Goal: Information Seeking & Learning: Learn about a topic

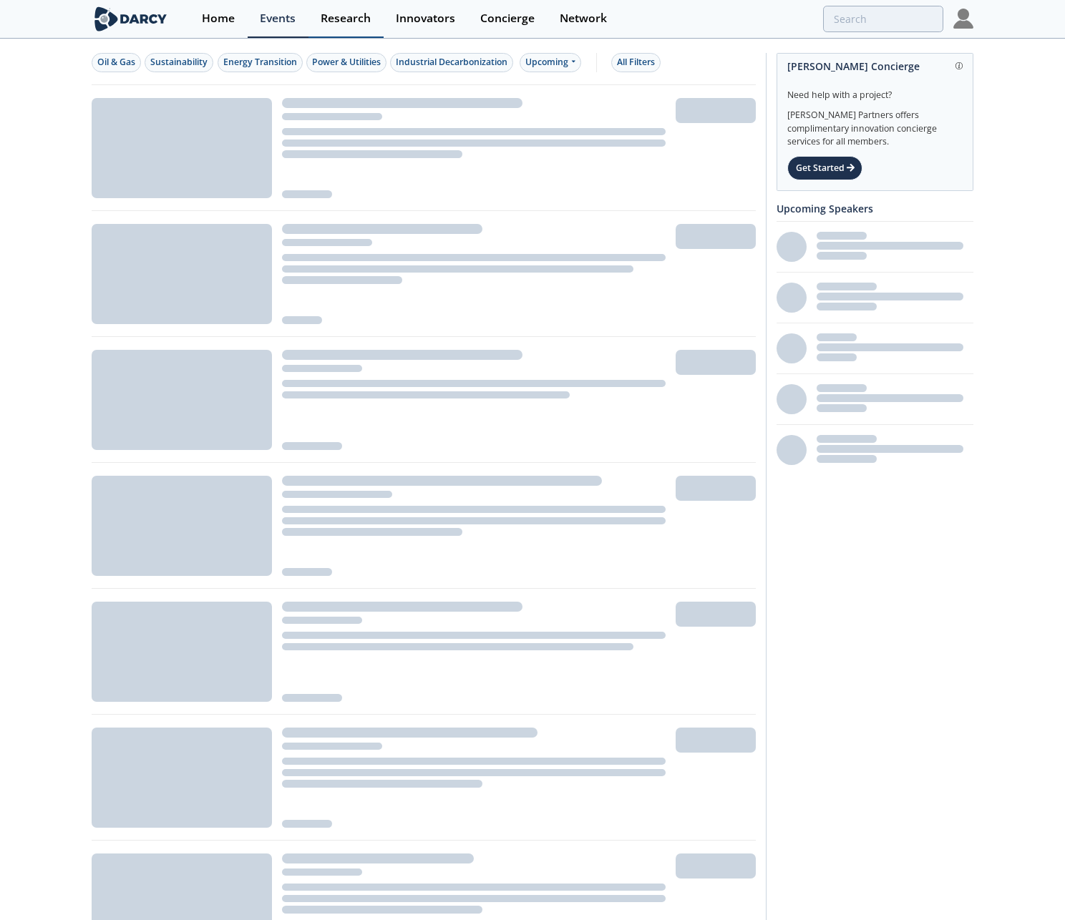
click at [329, 16] on div "Research" at bounding box center [346, 18] width 50 height 11
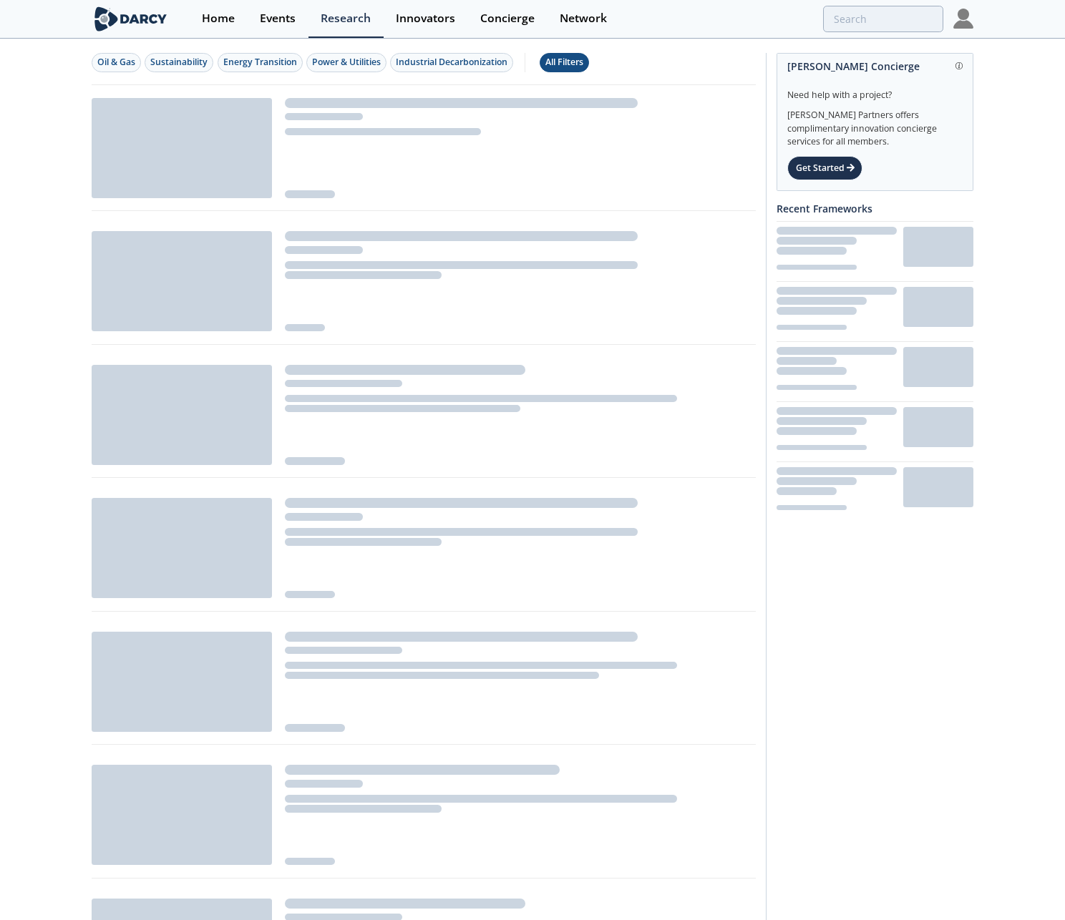
click at [583, 62] on div "All Filters" at bounding box center [564, 62] width 38 height 13
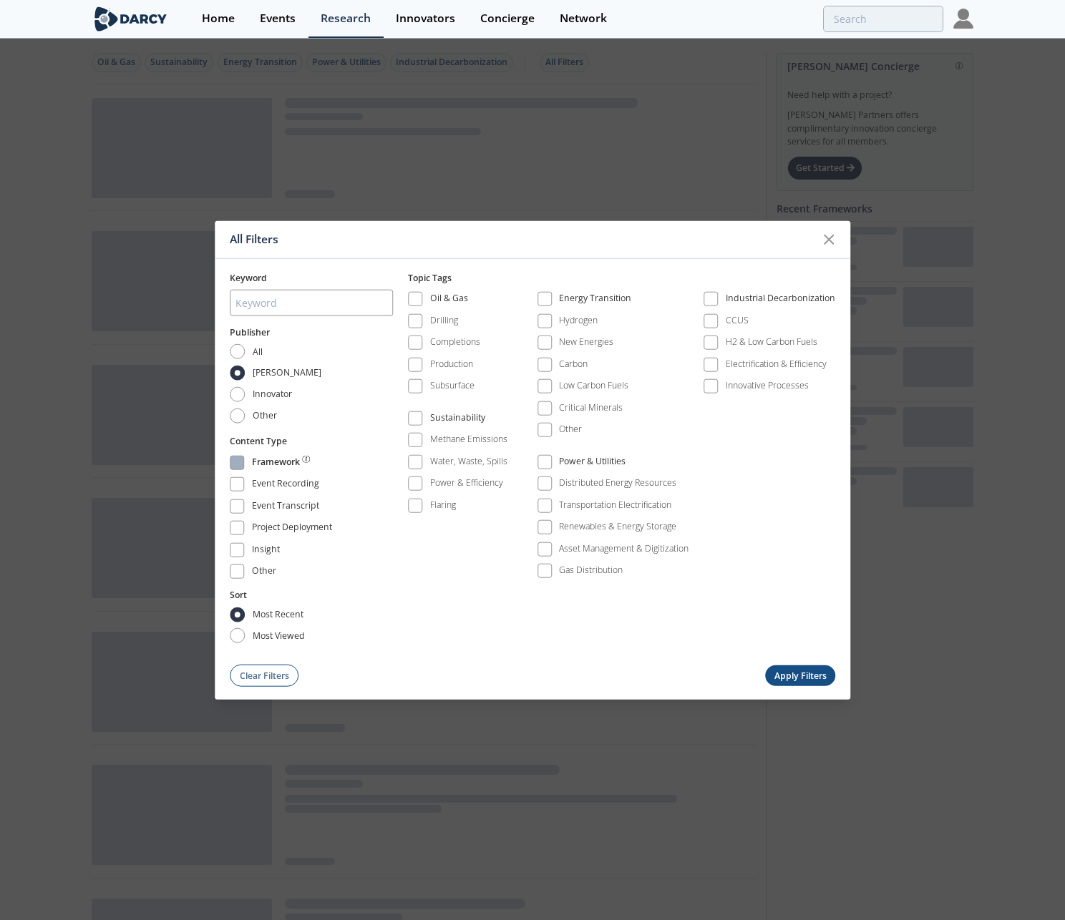
click at [236, 468] on span at bounding box center [237, 462] width 14 height 14
click at [801, 673] on button "Apply Filters" at bounding box center [800, 675] width 70 height 21
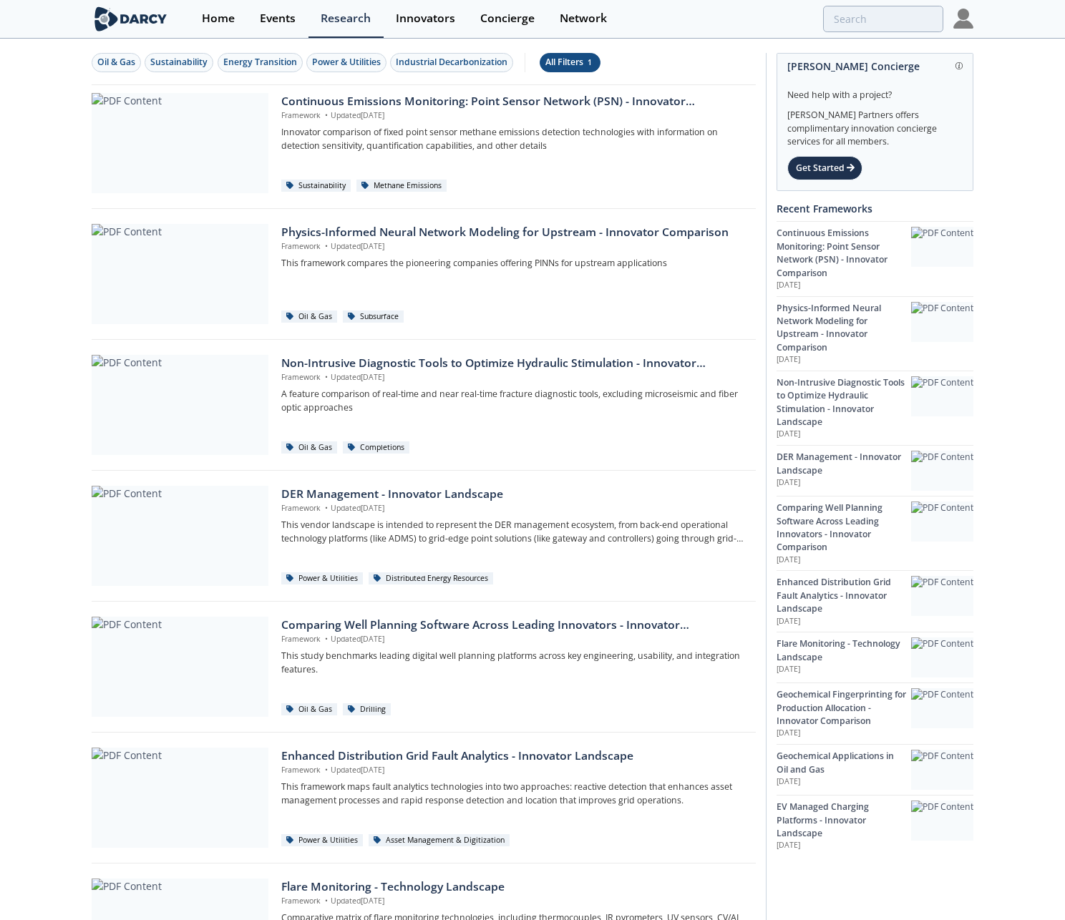
click at [564, 65] on div "All Filters 1" at bounding box center [569, 62] width 49 height 13
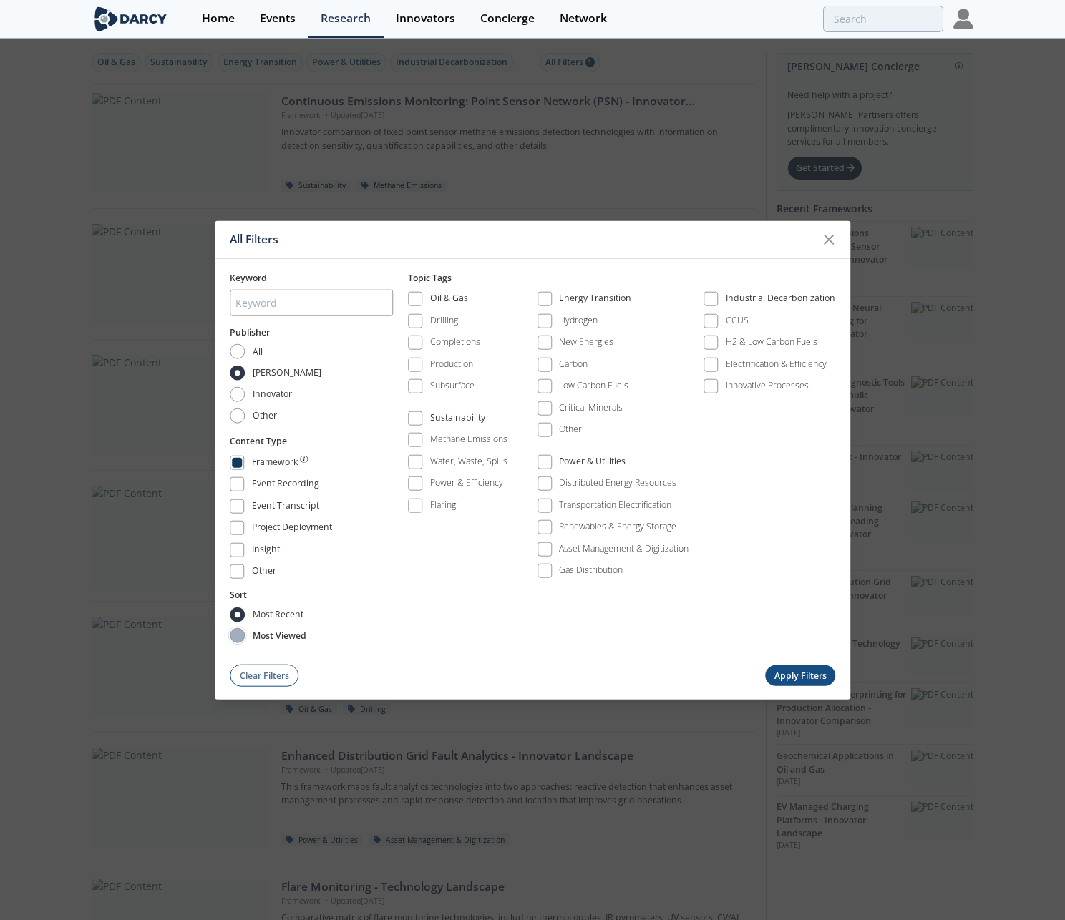
click at [239, 633] on input "most viewed" at bounding box center [237, 635] width 15 height 15
radio input "true"
click at [775, 666] on button "Apply Filters" at bounding box center [800, 675] width 70 height 21
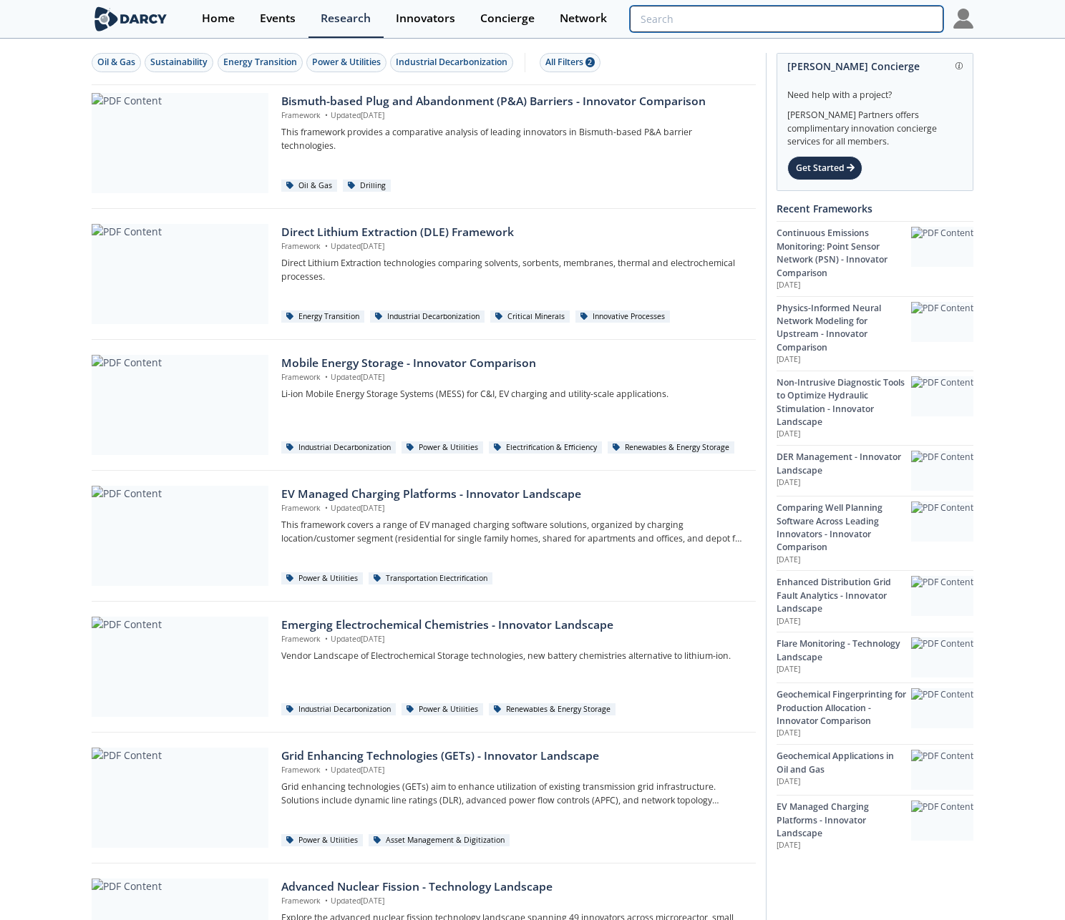
click at [879, 17] on input "search" at bounding box center [786, 19] width 313 height 26
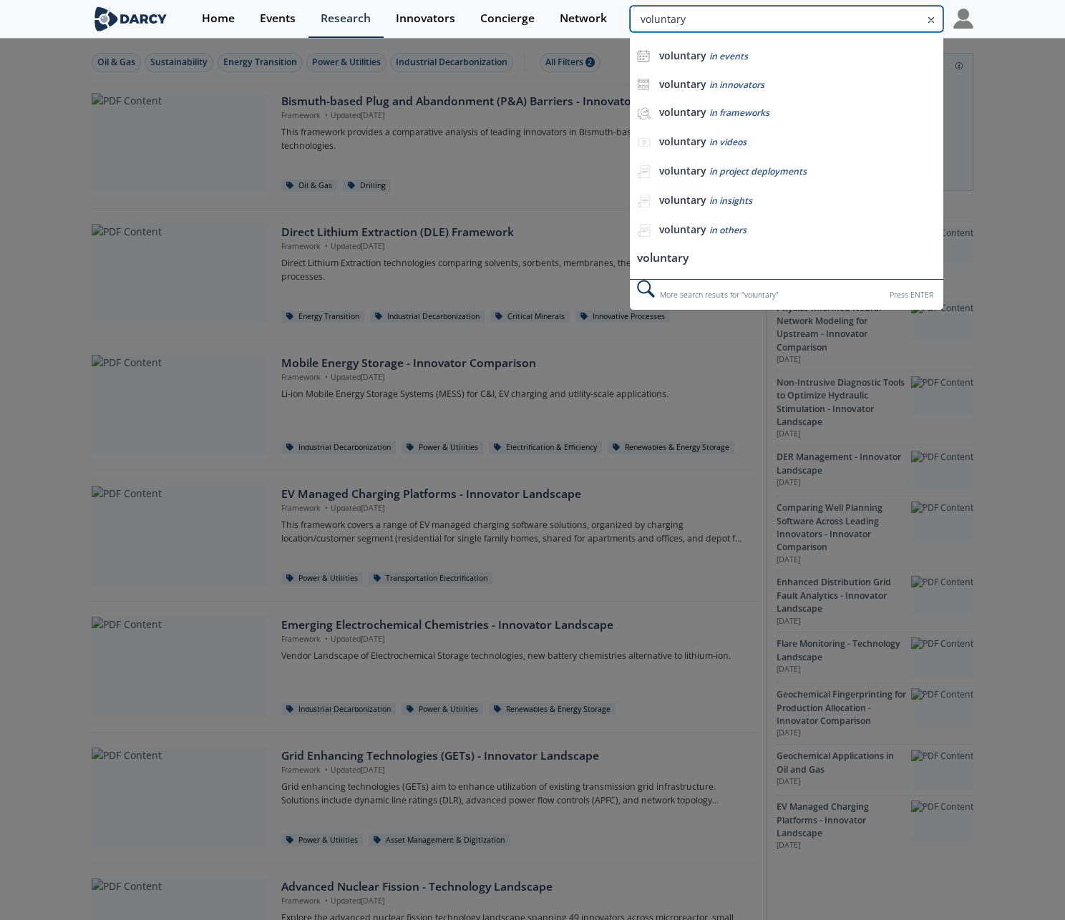
type input "voluntary"
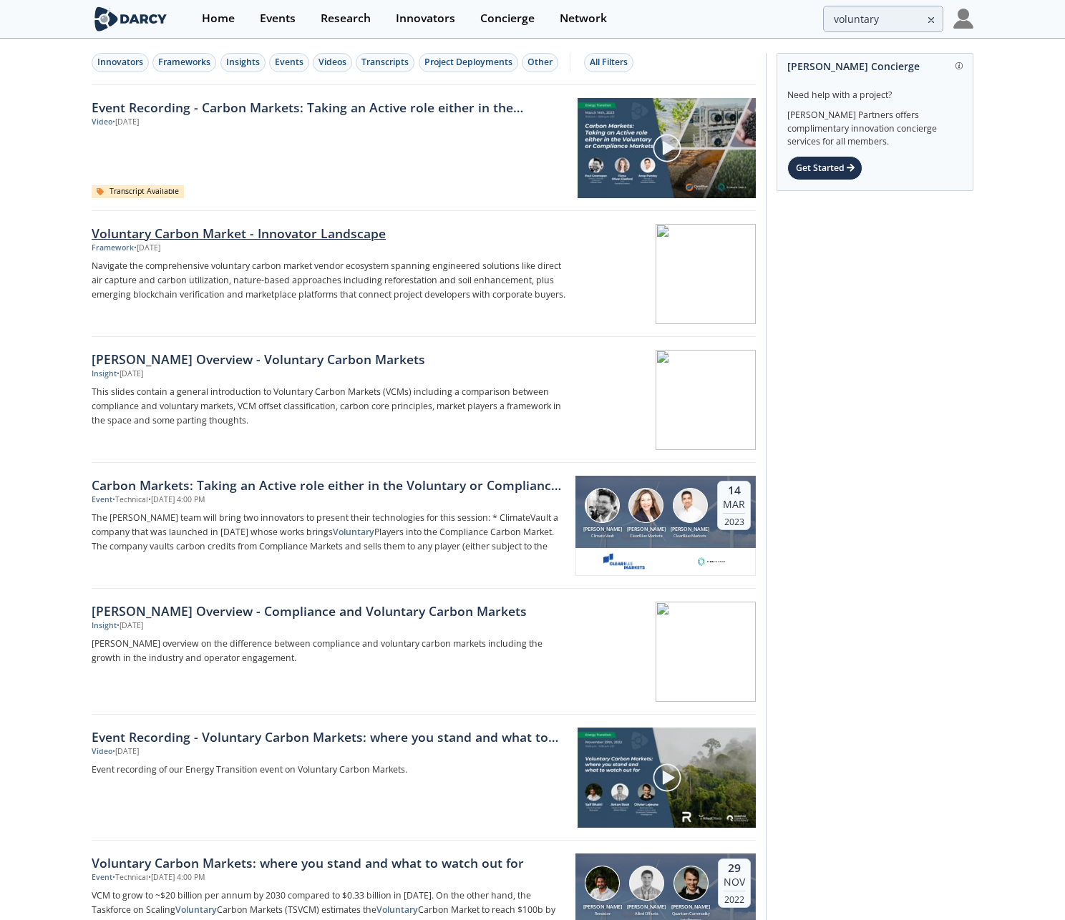
click at [358, 233] on div "Voluntary Carbon Market - Innovator Landscape" at bounding box center [329, 233] width 474 height 19
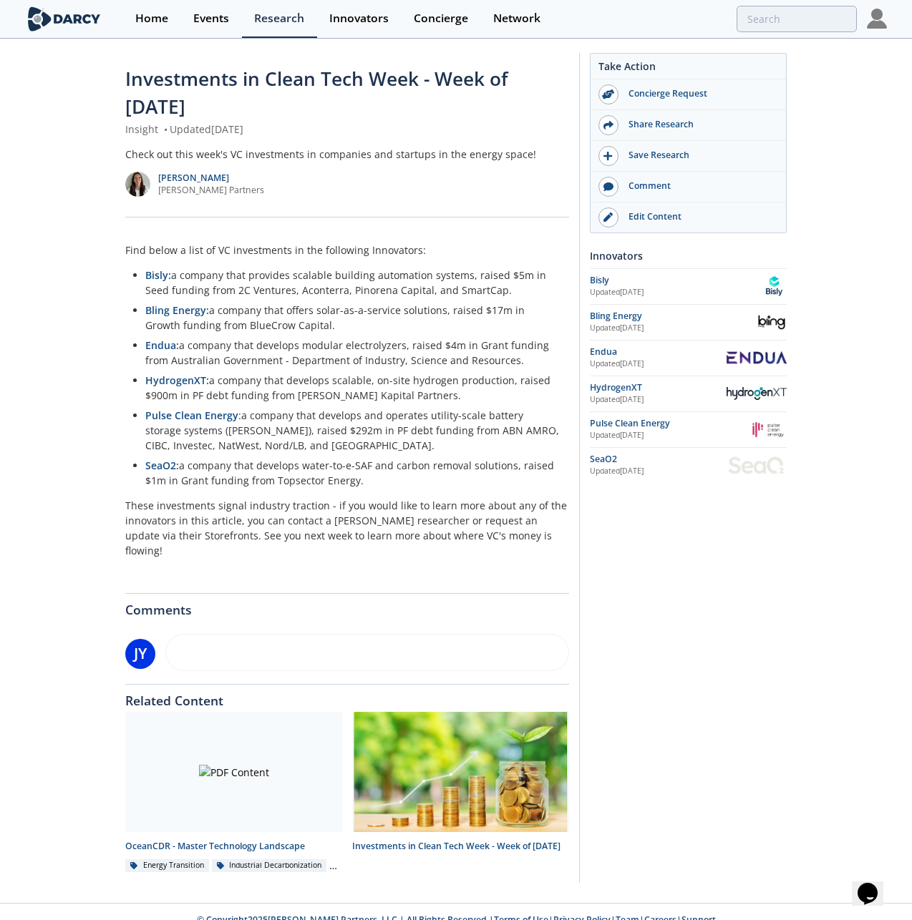
click at [84, 282] on div "Investments in Clean Tech Week - Week of 2025/08/11 Insight • Updated August 13…" at bounding box center [456, 471] width 912 height 863
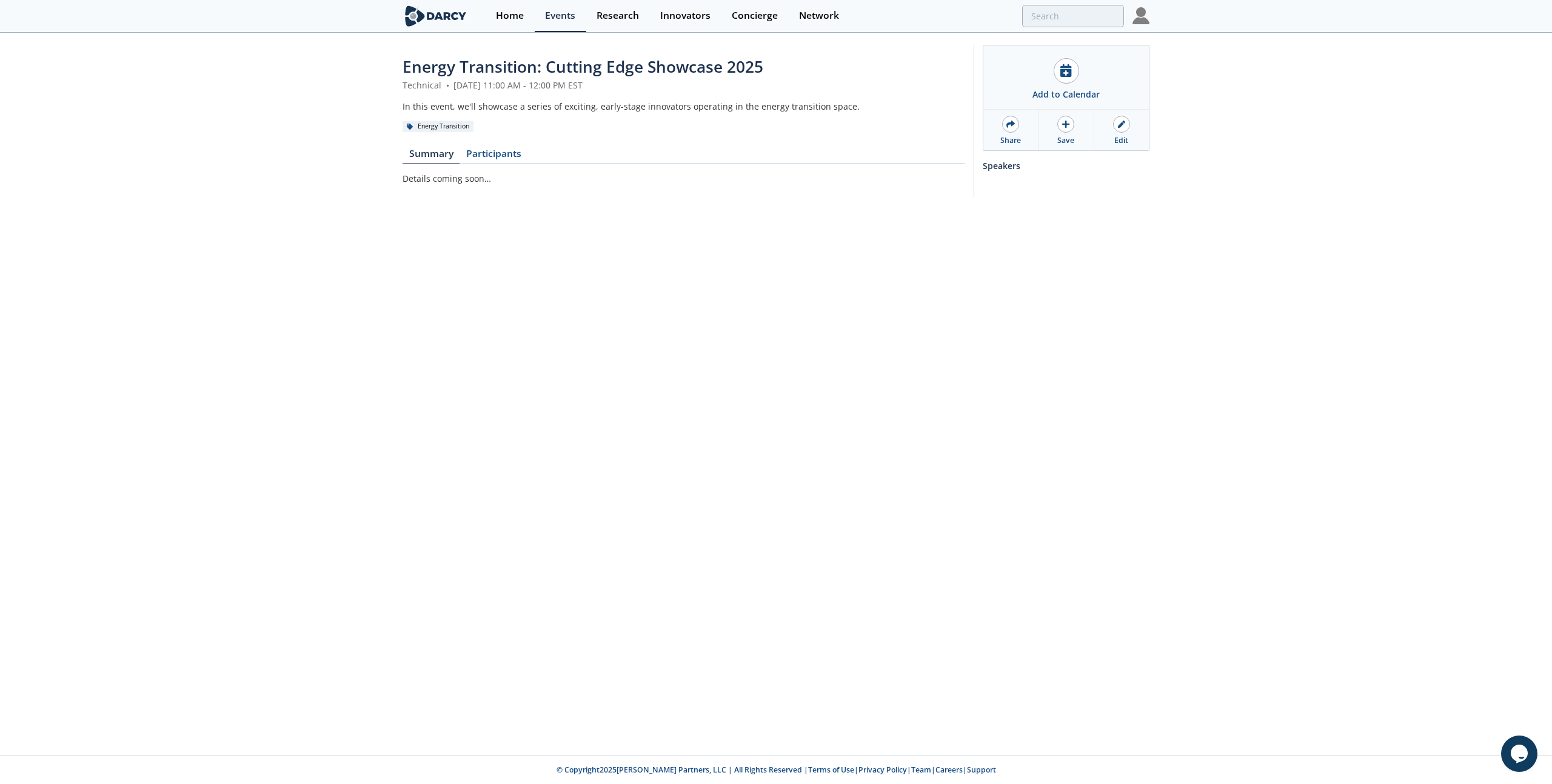
click at [214, 253] on div "Energy Transition: Cutting Edge Showcase 2025 Technical • December 9, 2025 11:0…" at bounding box center [776, 395] width 1552 height 721
click at [553, 15] on div "Events" at bounding box center [560, 15] width 30 height 9
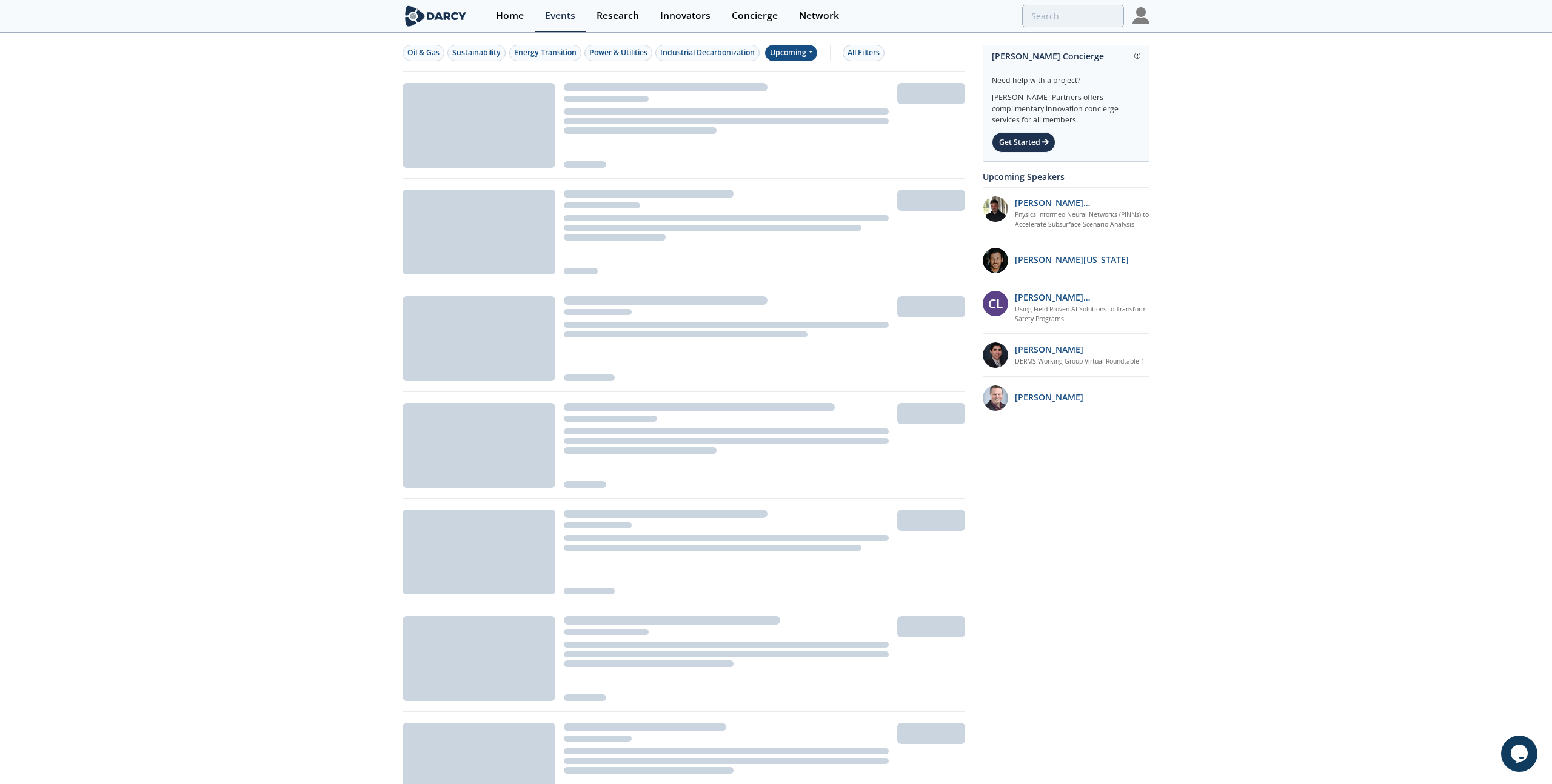
click at [787, 48] on div "Upcoming" at bounding box center [791, 52] width 53 height 16
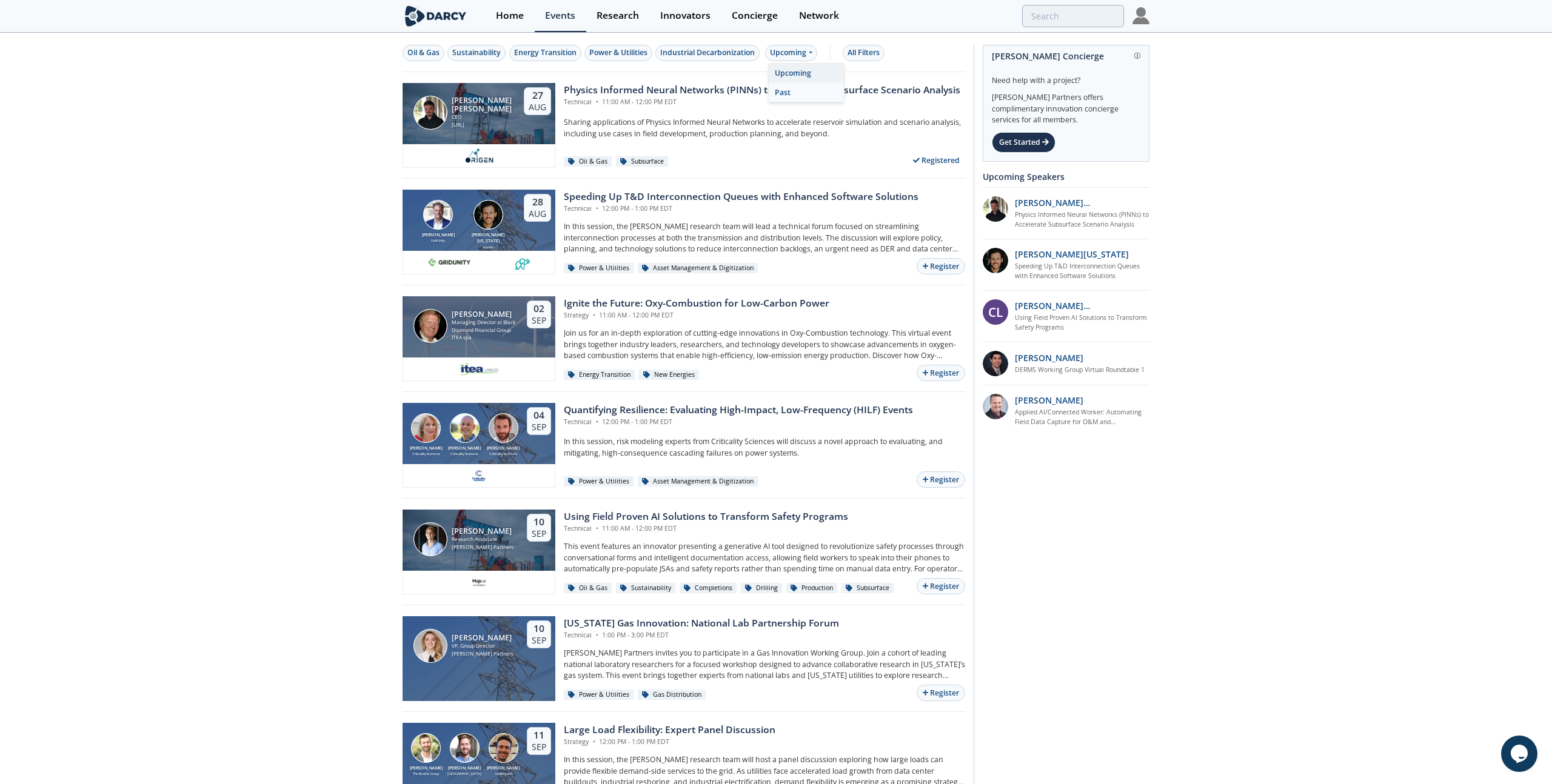
click at [790, 91] on div "Past" at bounding box center [806, 92] width 75 height 19
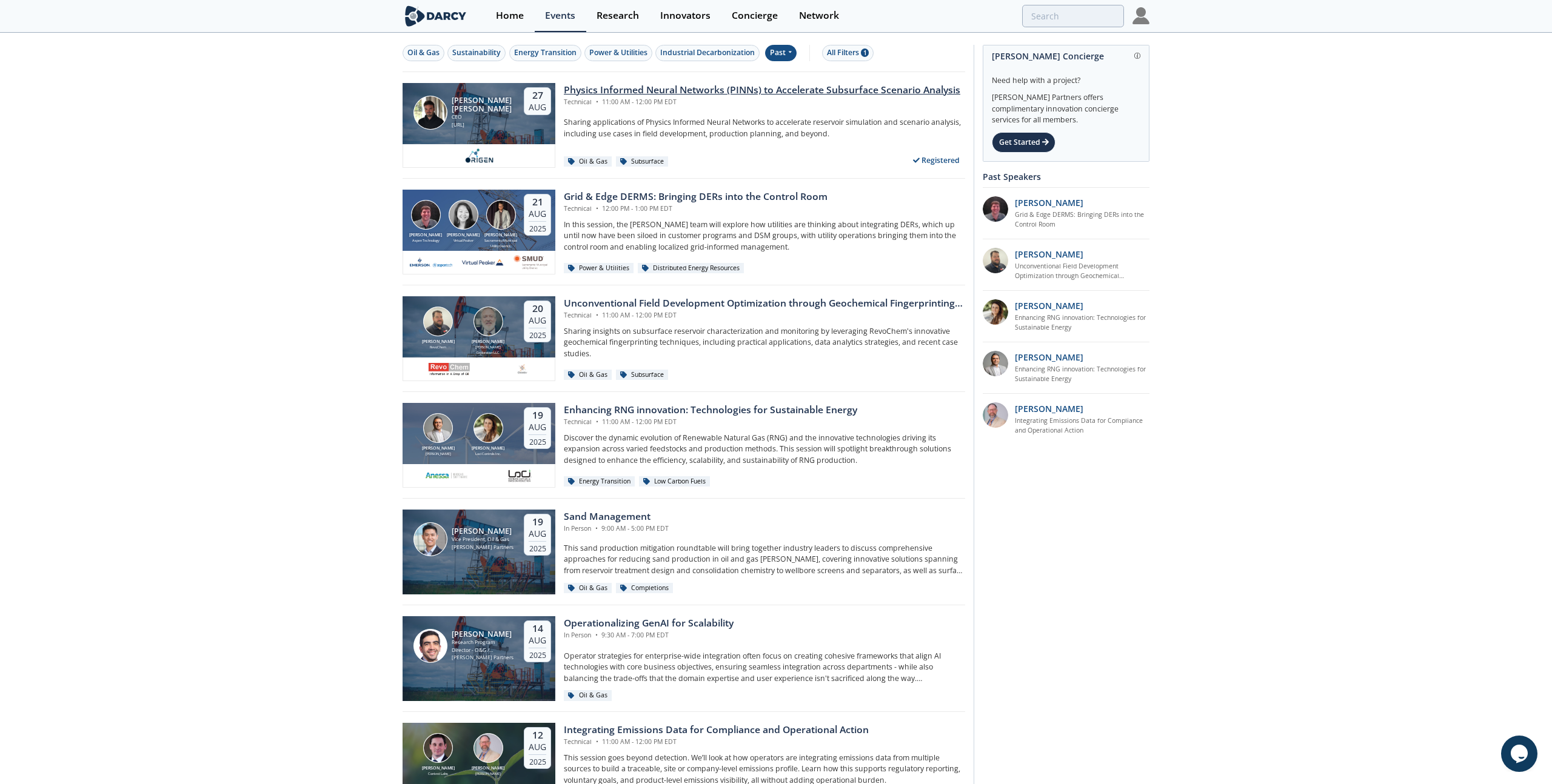
click at [476, 122] on div "OriGen.AI" at bounding box center [482, 124] width 62 height 8
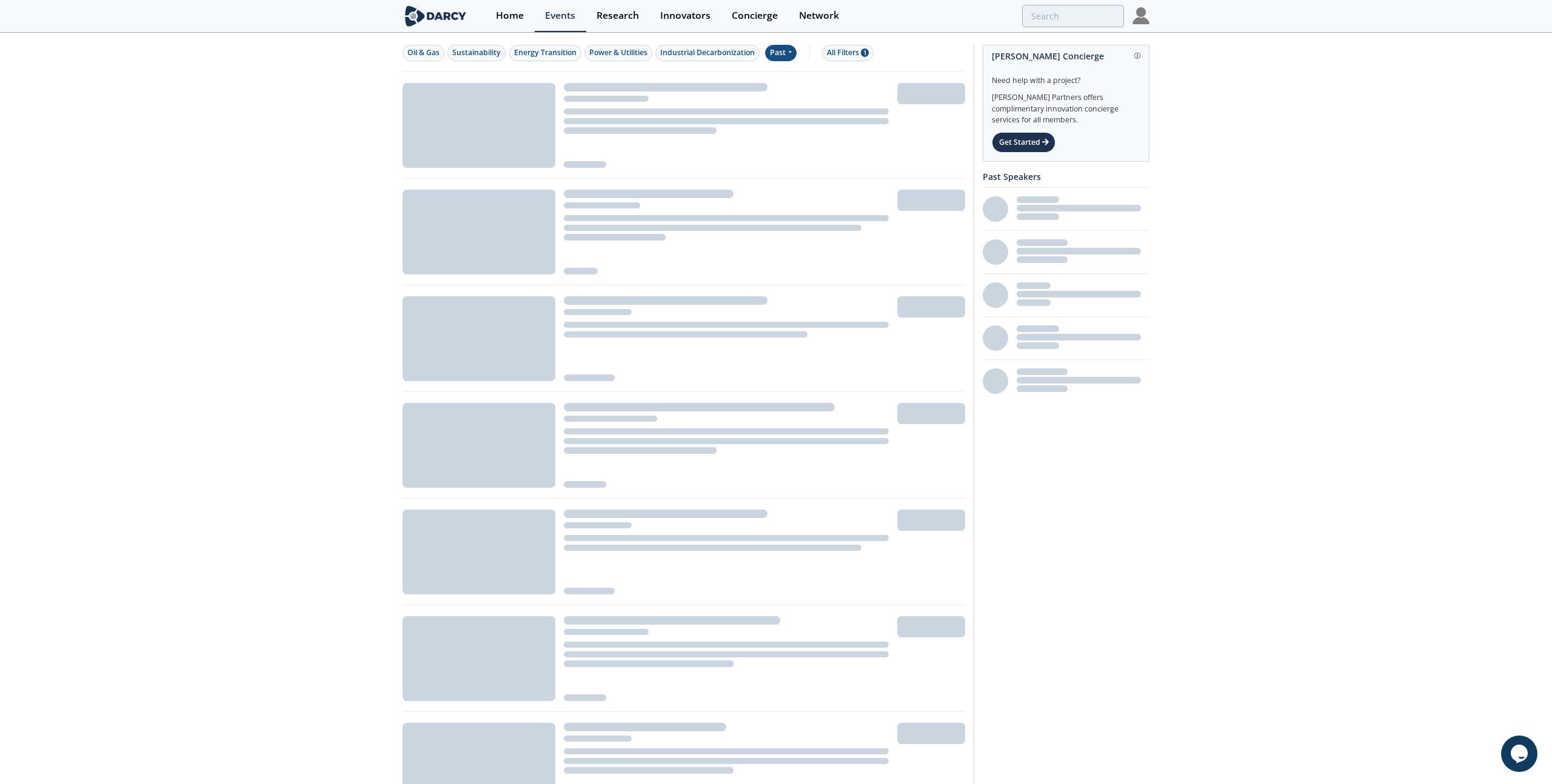
click at [467, 224] on div at bounding box center [479, 232] width 152 height 85
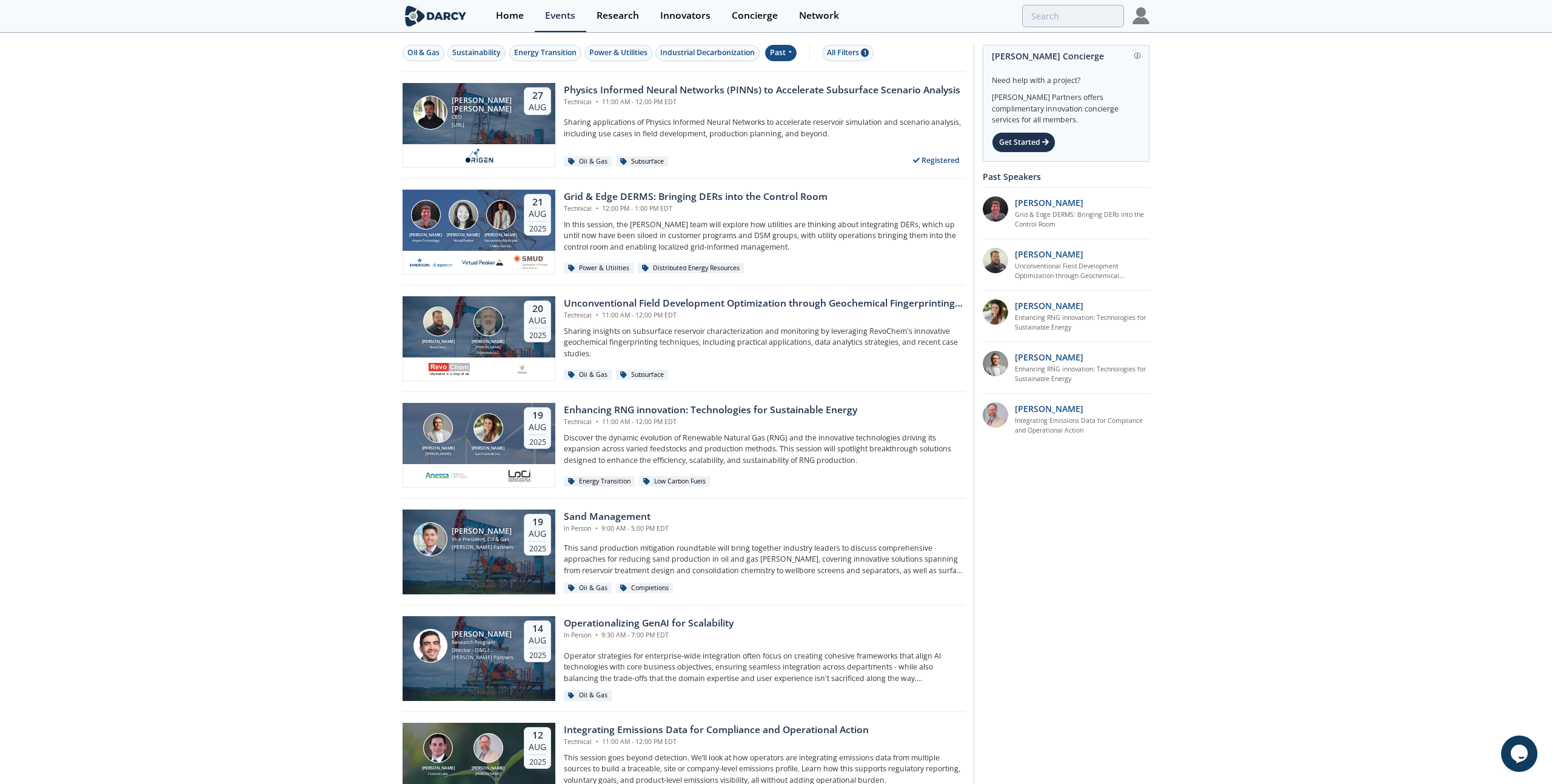
click at [467, 224] on img at bounding box center [463, 214] width 30 height 30
click at [845, 54] on div "All Filters 1" at bounding box center [847, 52] width 42 height 11
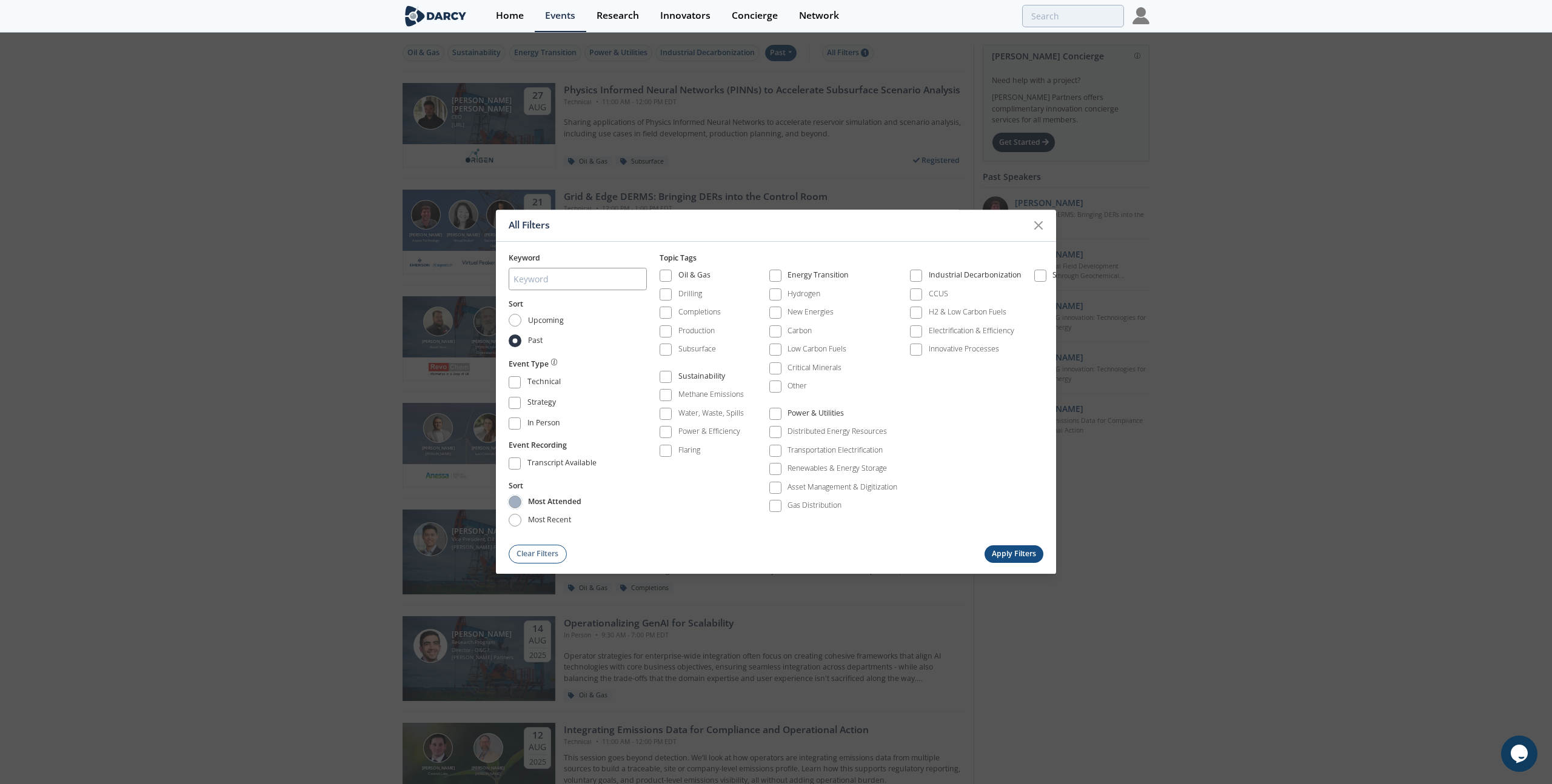
click at [517, 501] on input "most attended" at bounding box center [514, 502] width 13 height 13
radio input "true"
click at [1000, 554] on button "Apply Filters" at bounding box center [1014, 554] width 59 height 18
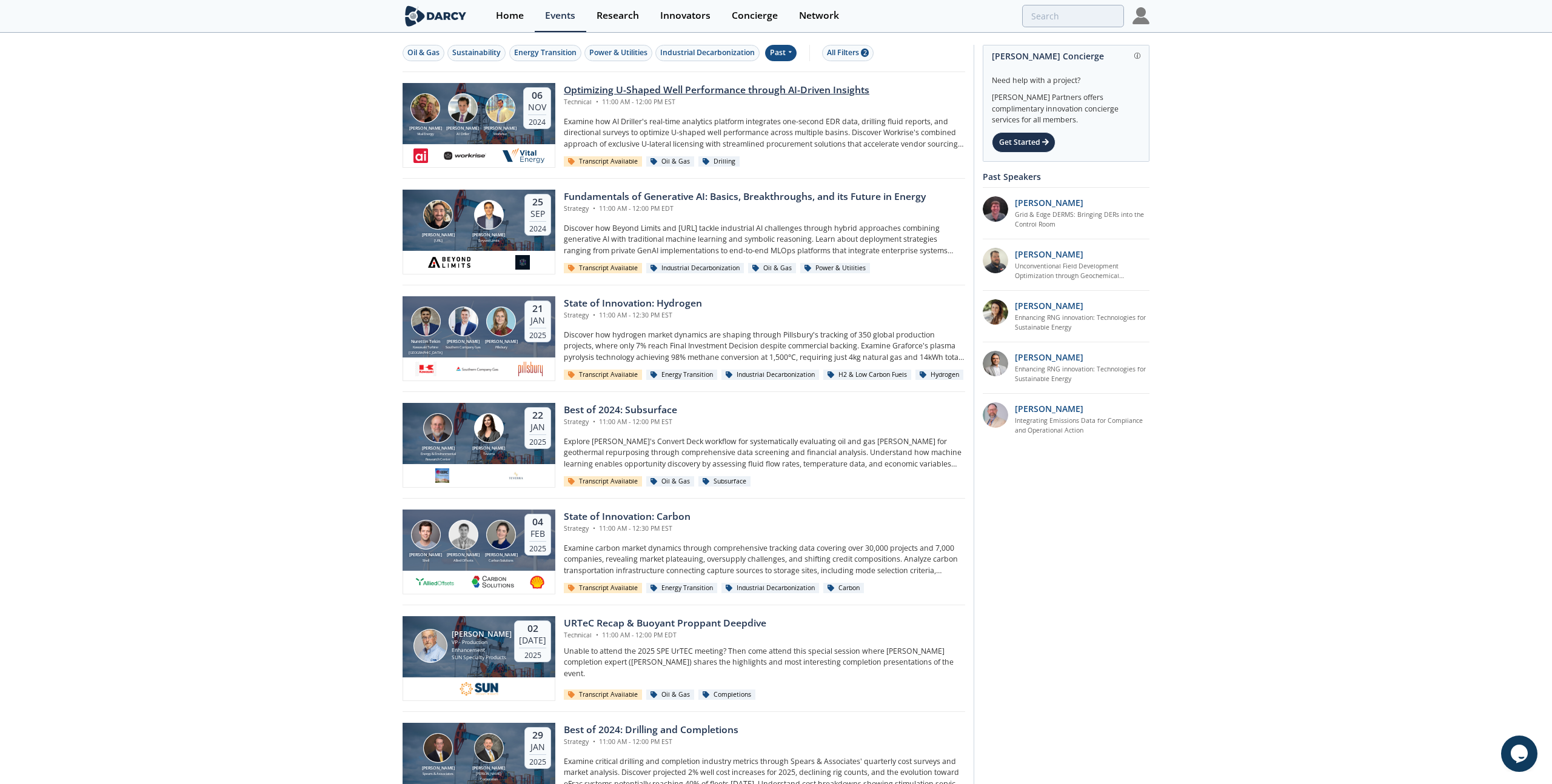
click at [472, 135] on div "AI Driller" at bounding box center [463, 134] width 37 height 5
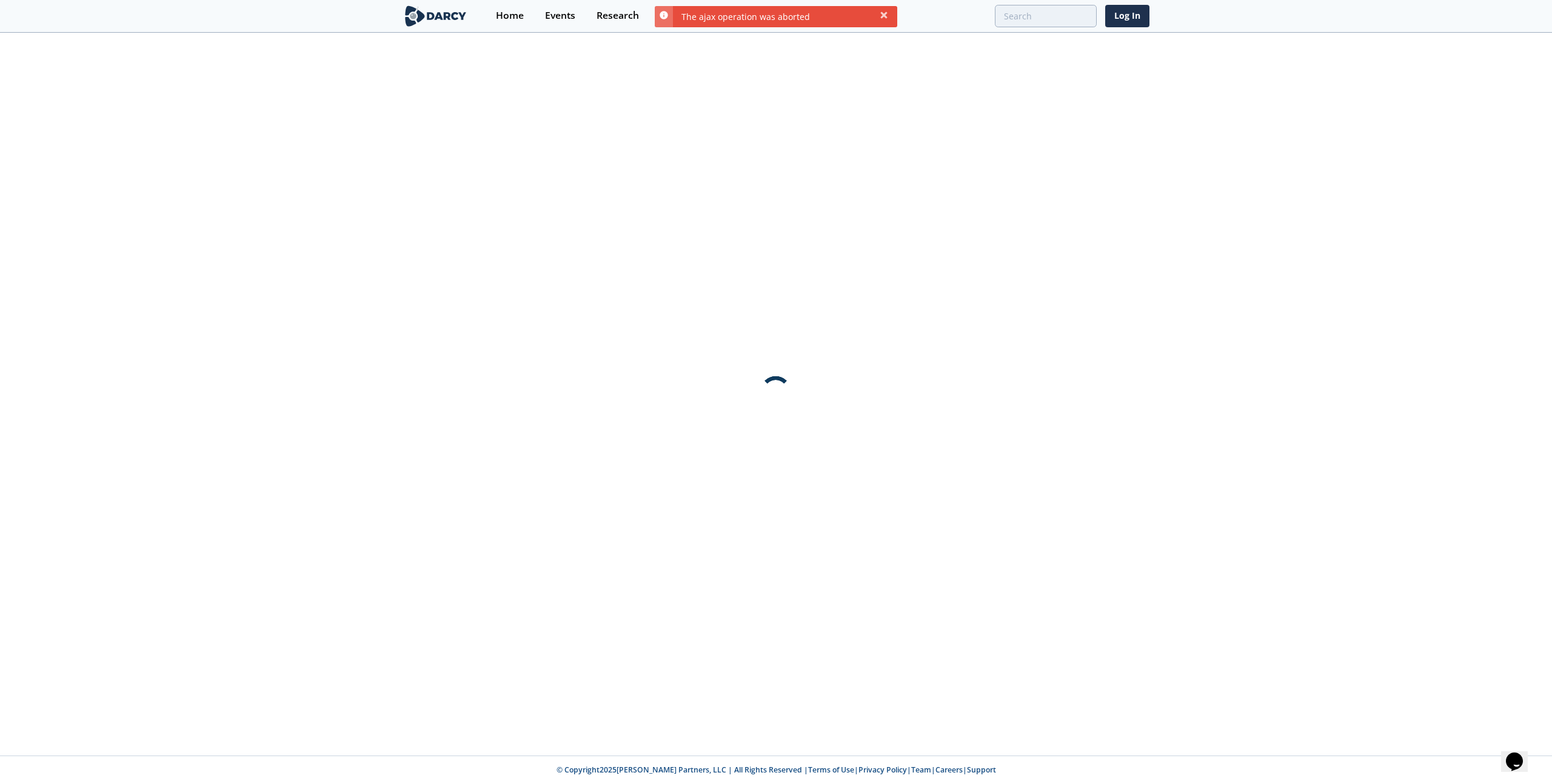
click at [357, 93] on div at bounding box center [776, 395] width 1552 height 721
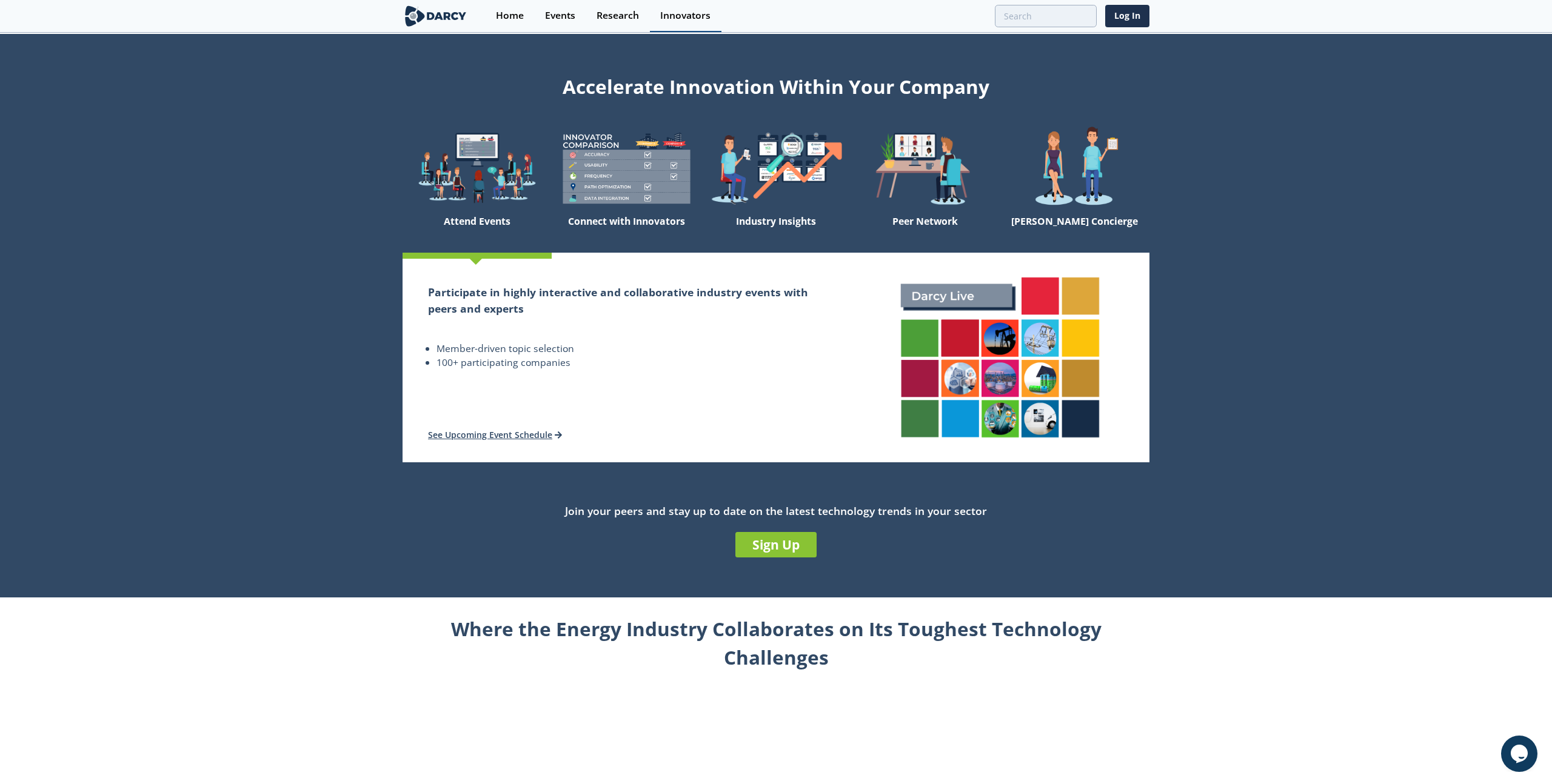
click at [695, 18] on div "Innovators" at bounding box center [685, 15] width 50 height 9
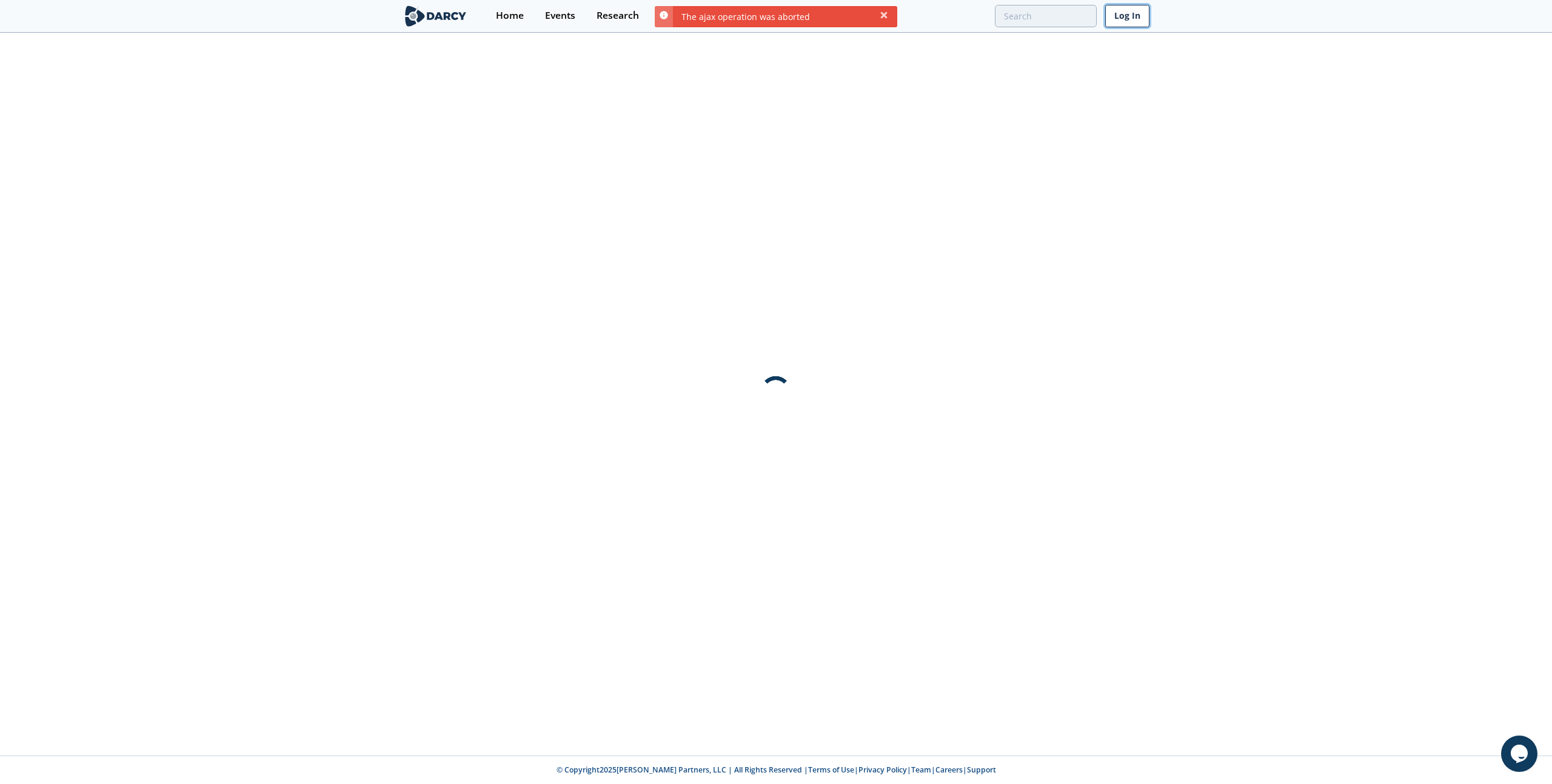
click at [1134, 20] on link "Log In" at bounding box center [1127, 16] width 44 height 22
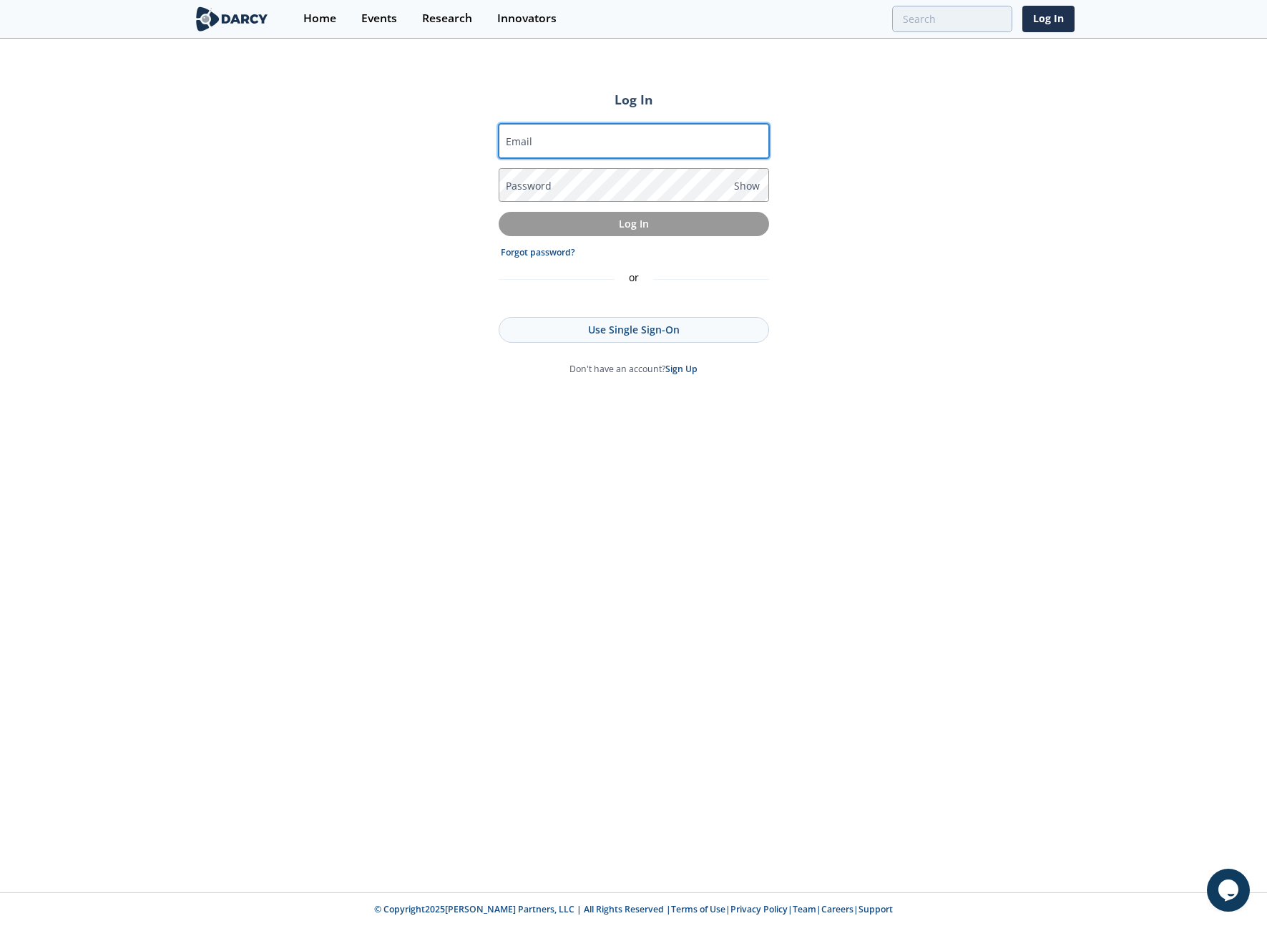
type input "jordan@isleofcode.com"
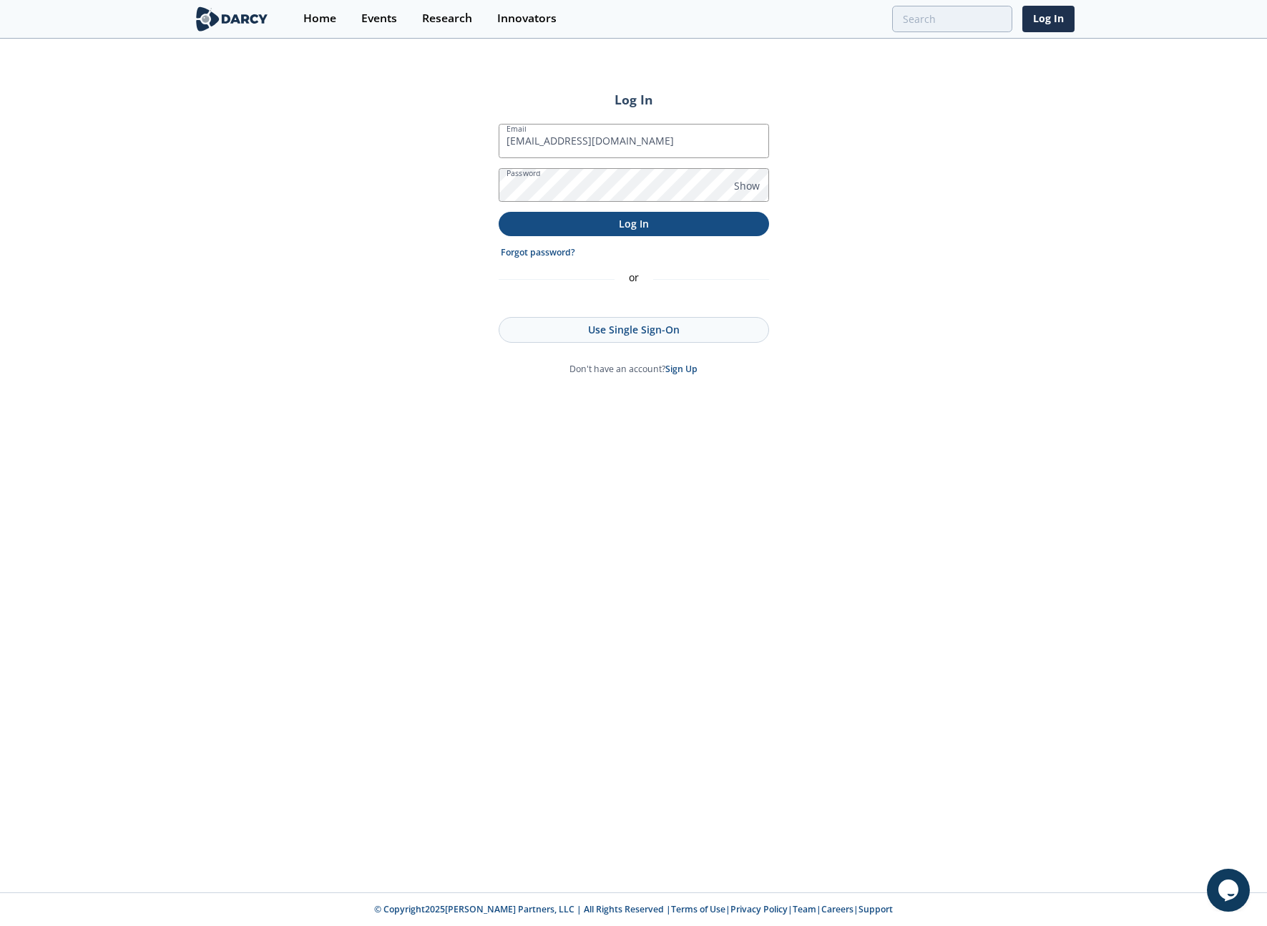
click at [598, 224] on p "Log In" at bounding box center [634, 223] width 250 height 15
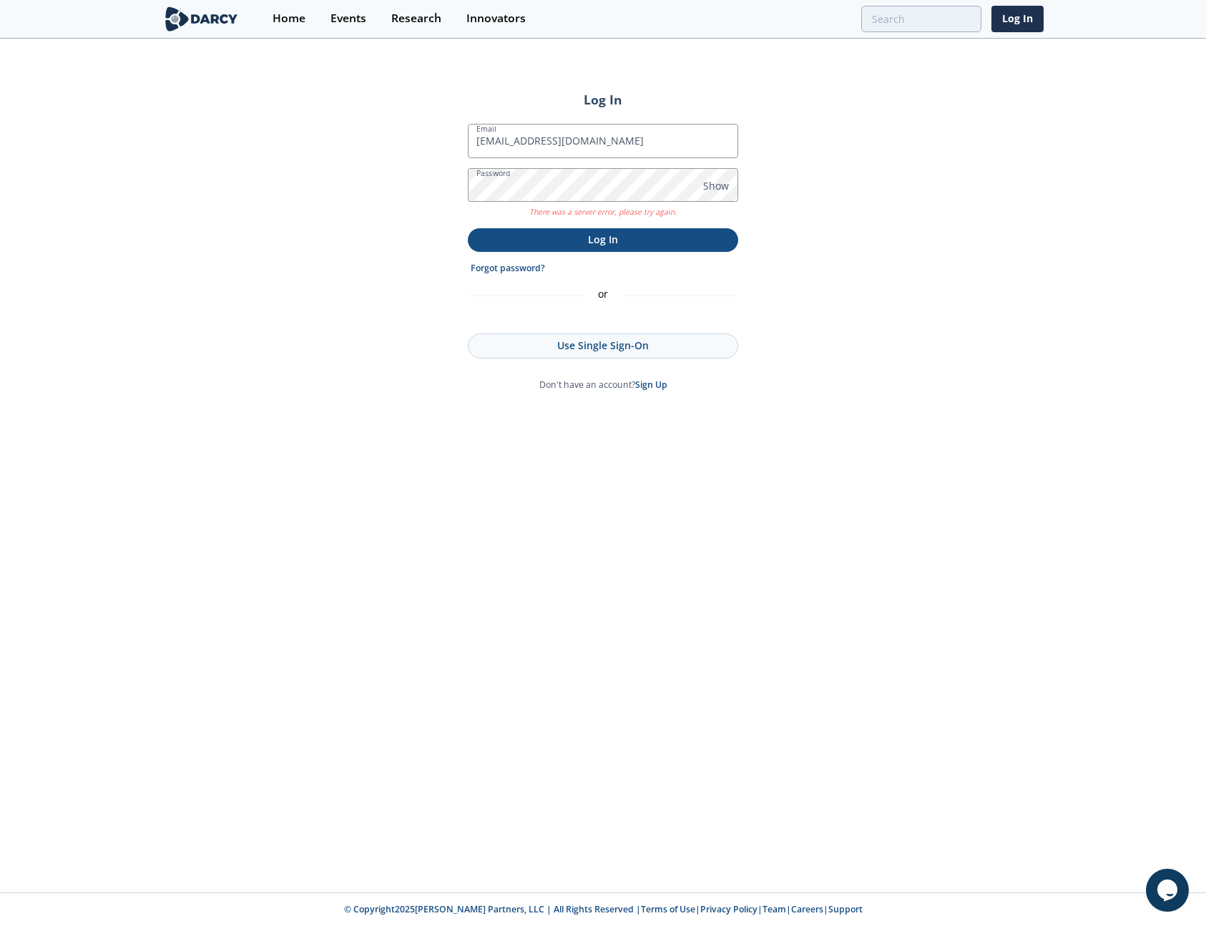
click at [1093, 235] on div "Log In Email jordan@isleofcode.com Password Show There was a server error, plea…" at bounding box center [603, 466] width 1206 height 852
click at [591, 245] on p "Log In" at bounding box center [603, 239] width 250 height 15
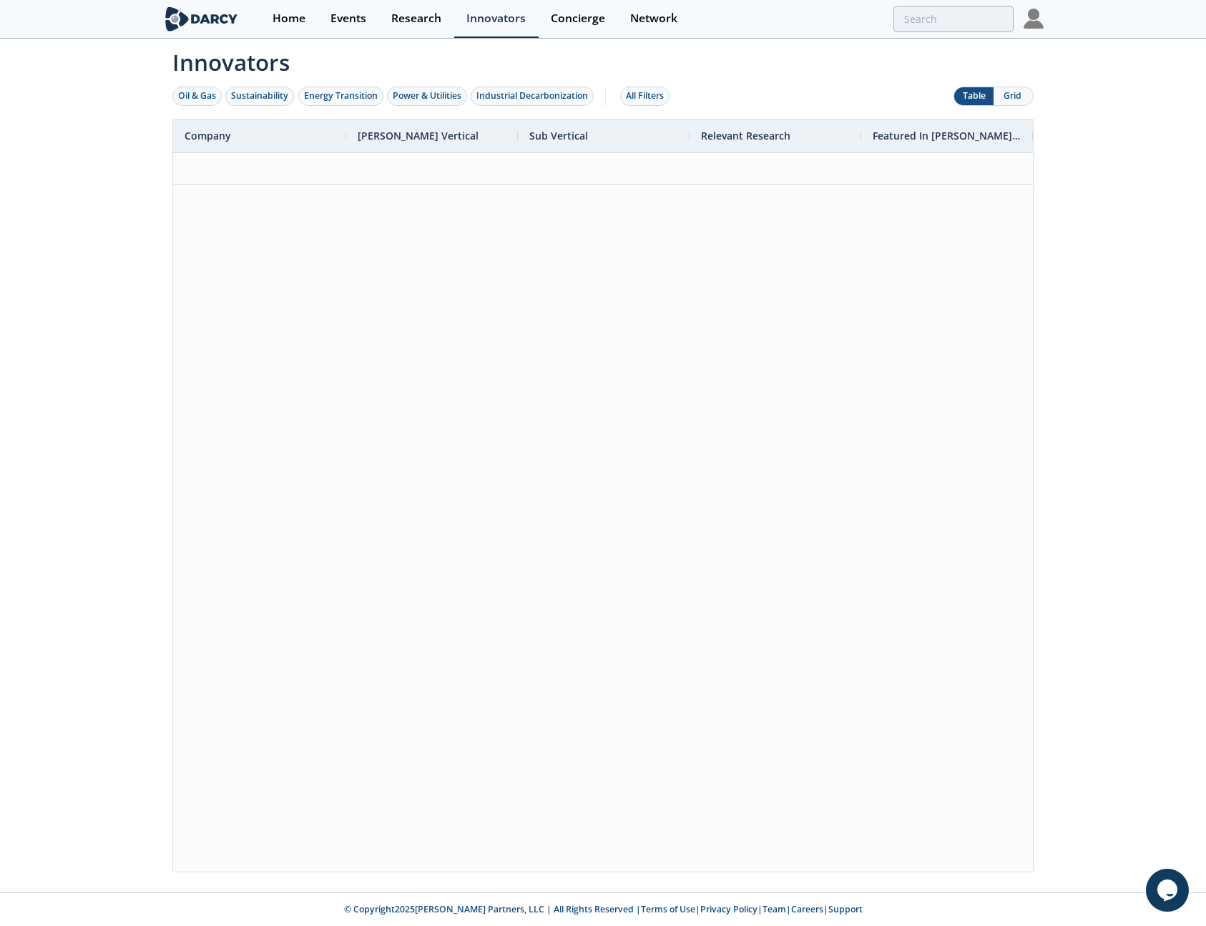
click at [757, 67] on span "Innovators" at bounding box center [602, 59] width 881 height 39
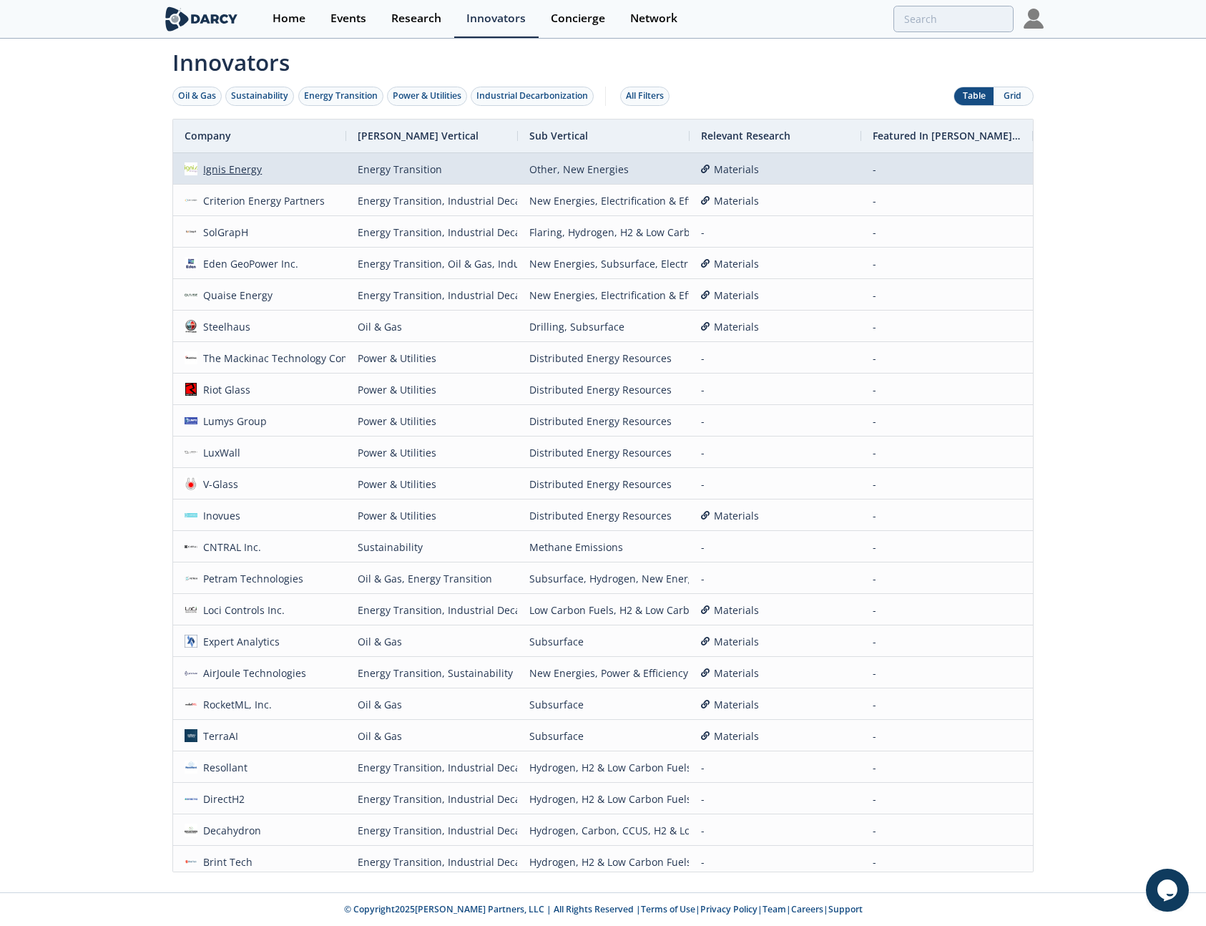
click at [216, 166] on div "Ignis Energy" at bounding box center [229, 169] width 65 height 31
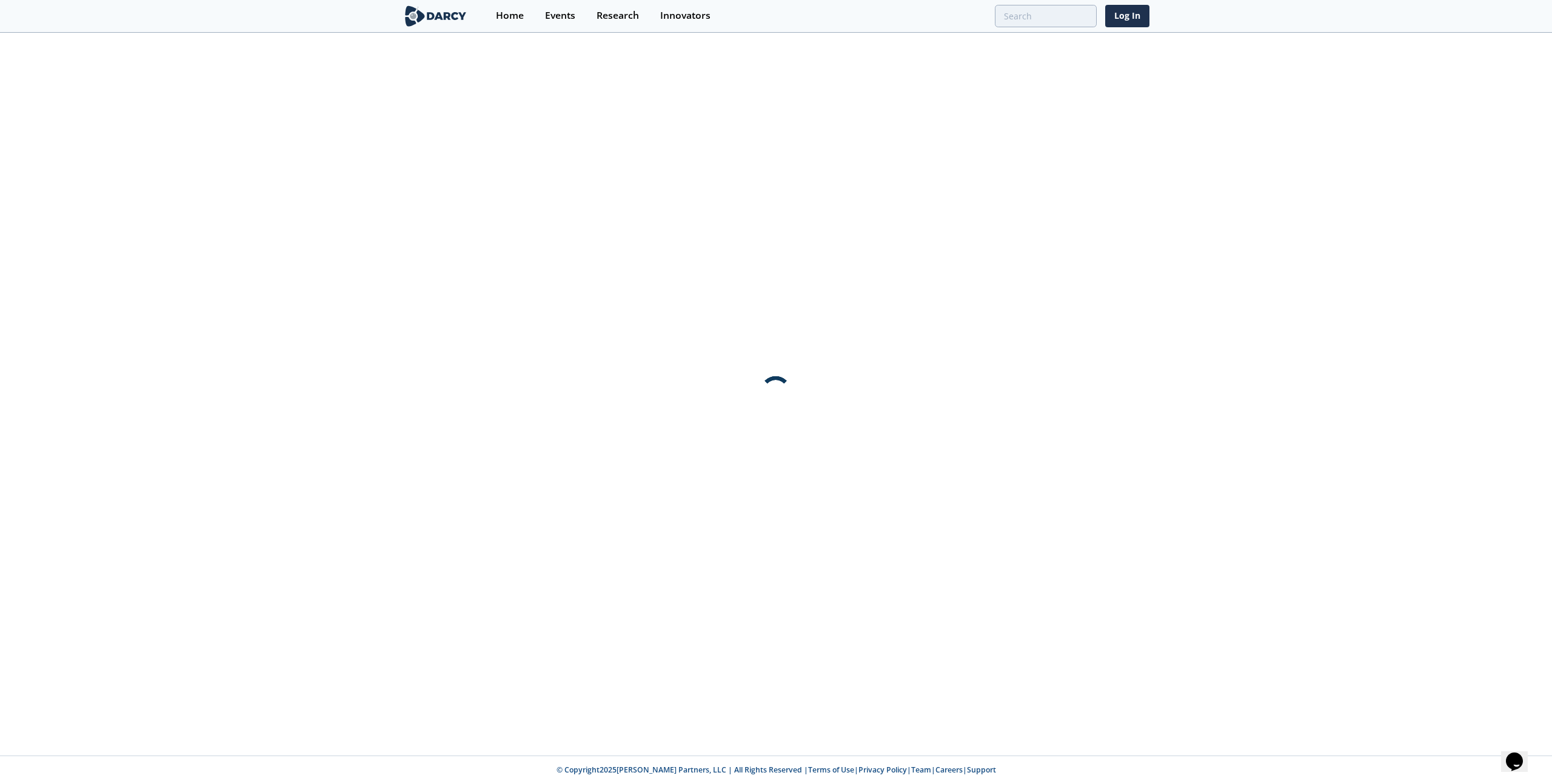
click at [361, 209] on div at bounding box center [776, 395] width 1552 height 721
click at [293, 108] on div at bounding box center [776, 395] width 1552 height 721
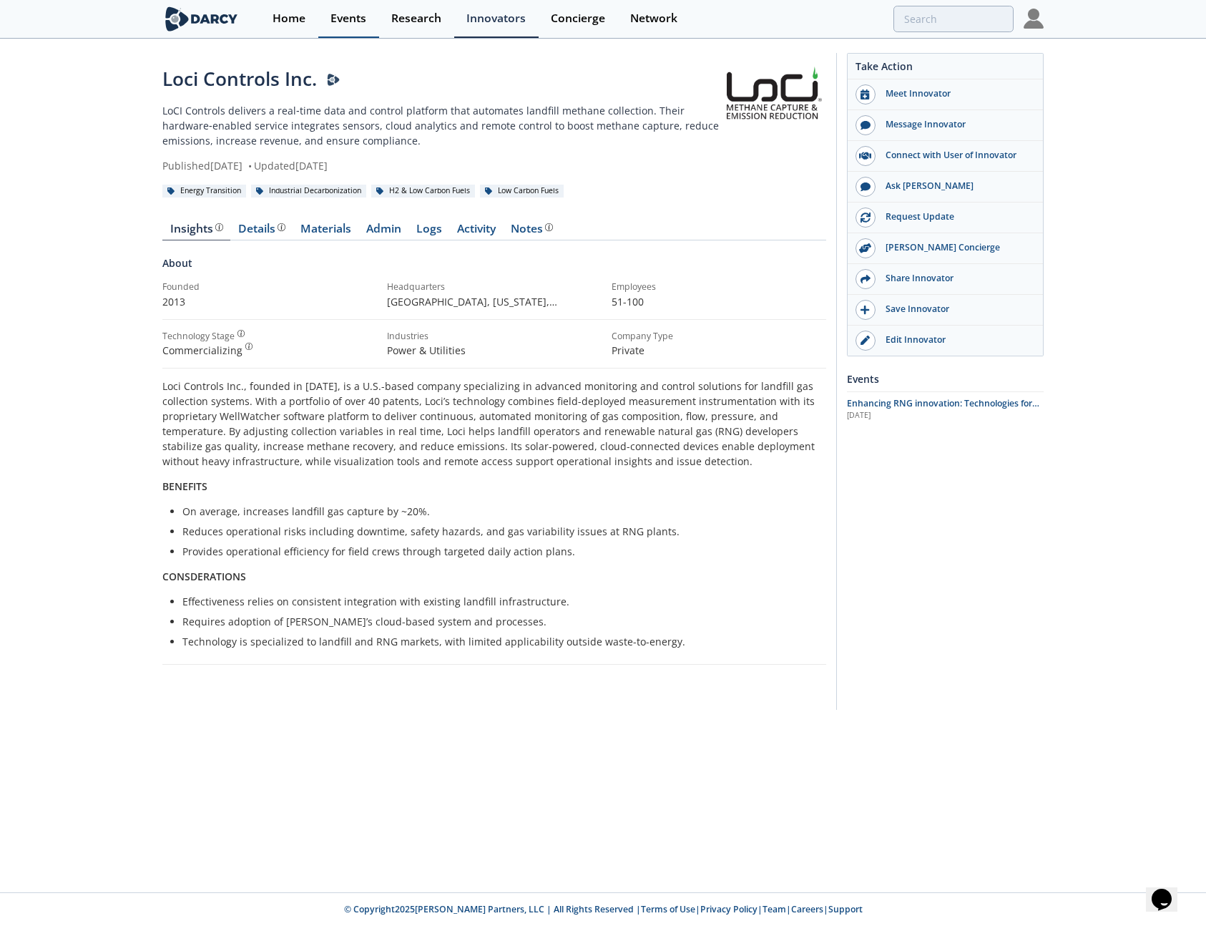
click at [356, 17] on div "Events" at bounding box center [349, 18] width 36 height 11
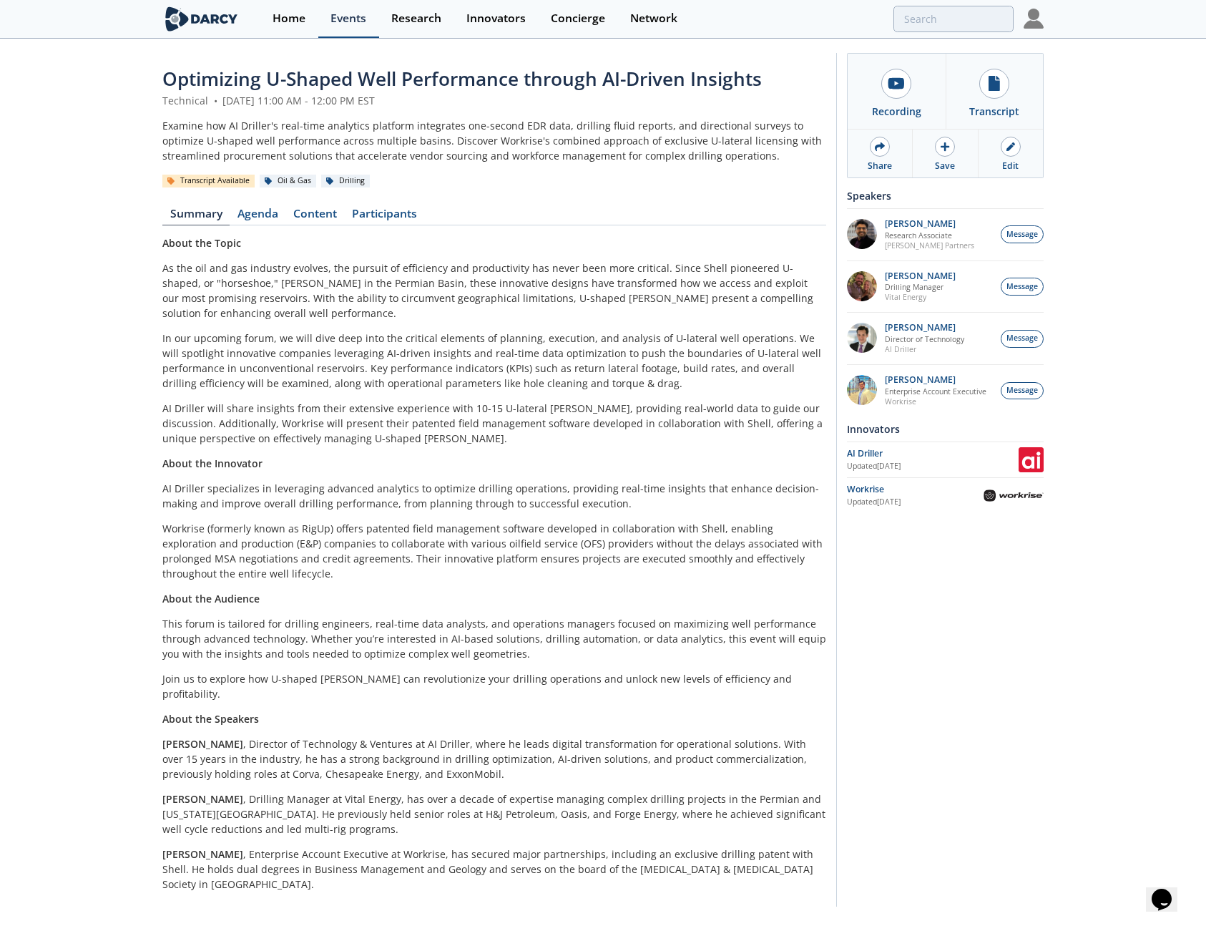
click at [360, 26] on link "Events" at bounding box center [348, 19] width 61 height 38
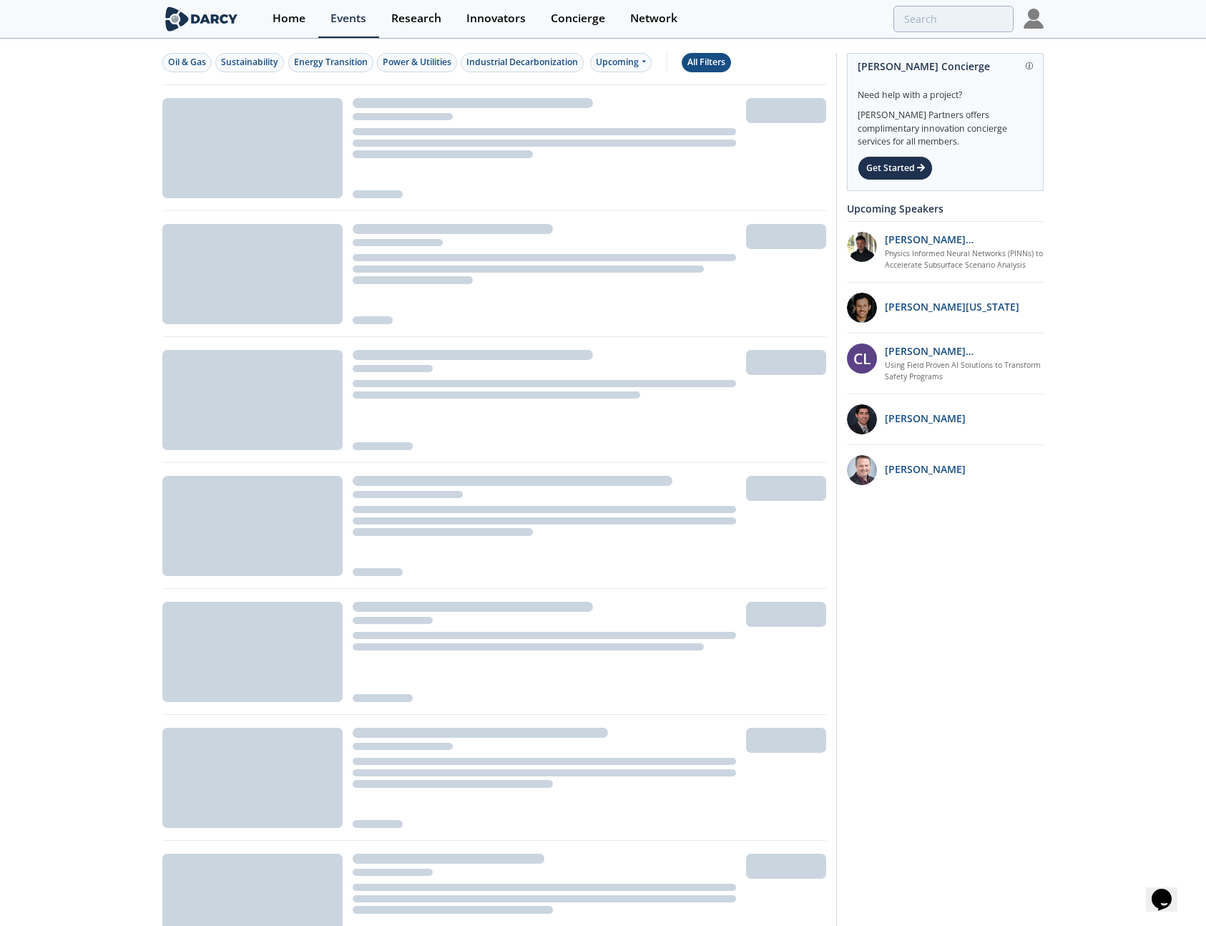
click at [721, 64] on div "All Filters" at bounding box center [707, 62] width 38 height 13
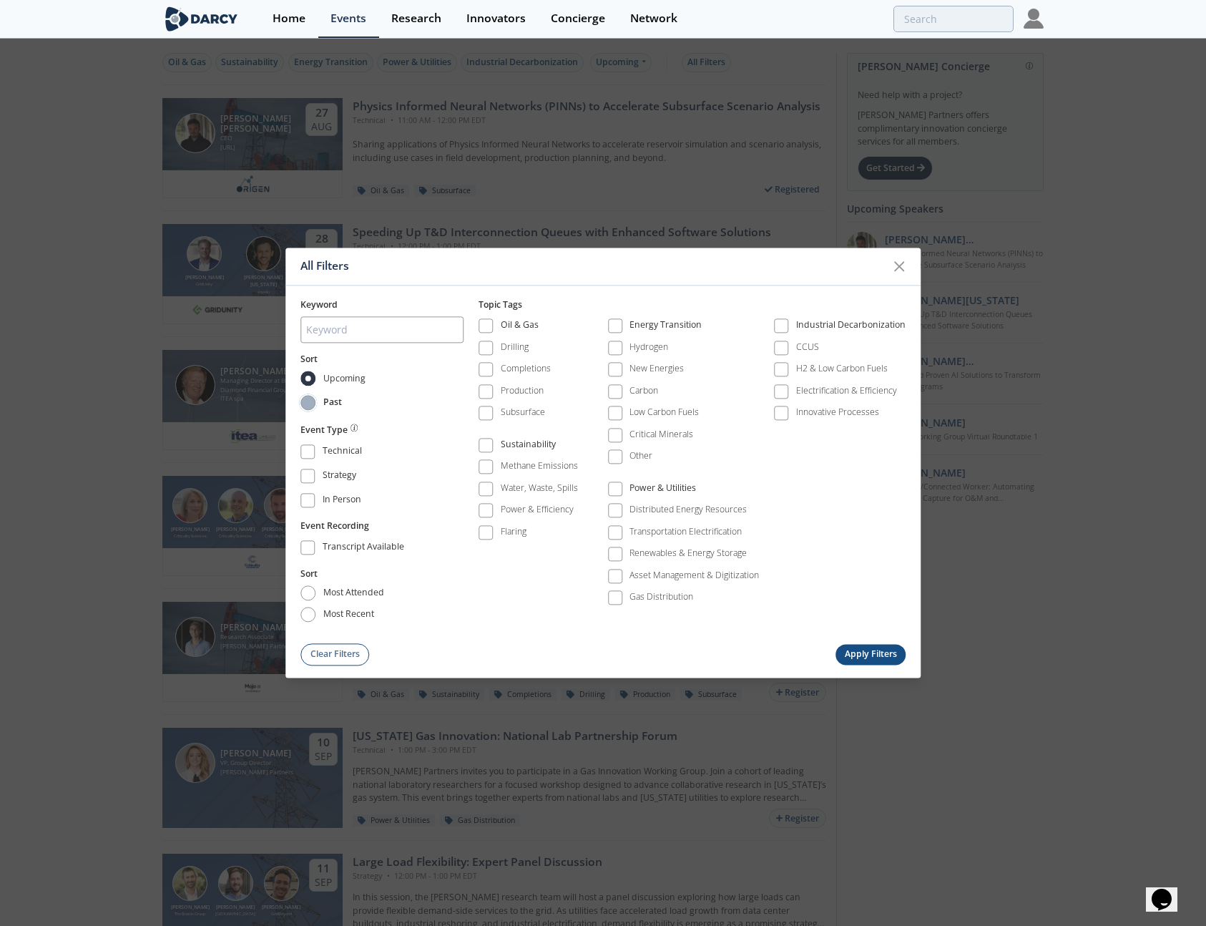
click at [309, 402] on input "Past" at bounding box center [308, 402] width 15 height 15
radio input "true"
click at [305, 586] on input "most attended" at bounding box center [308, 593] width 15 height 15
radio input "true"
click at [871, 650] on button "Apply Filters" at bounding box center [871, 654] width 70 height 21
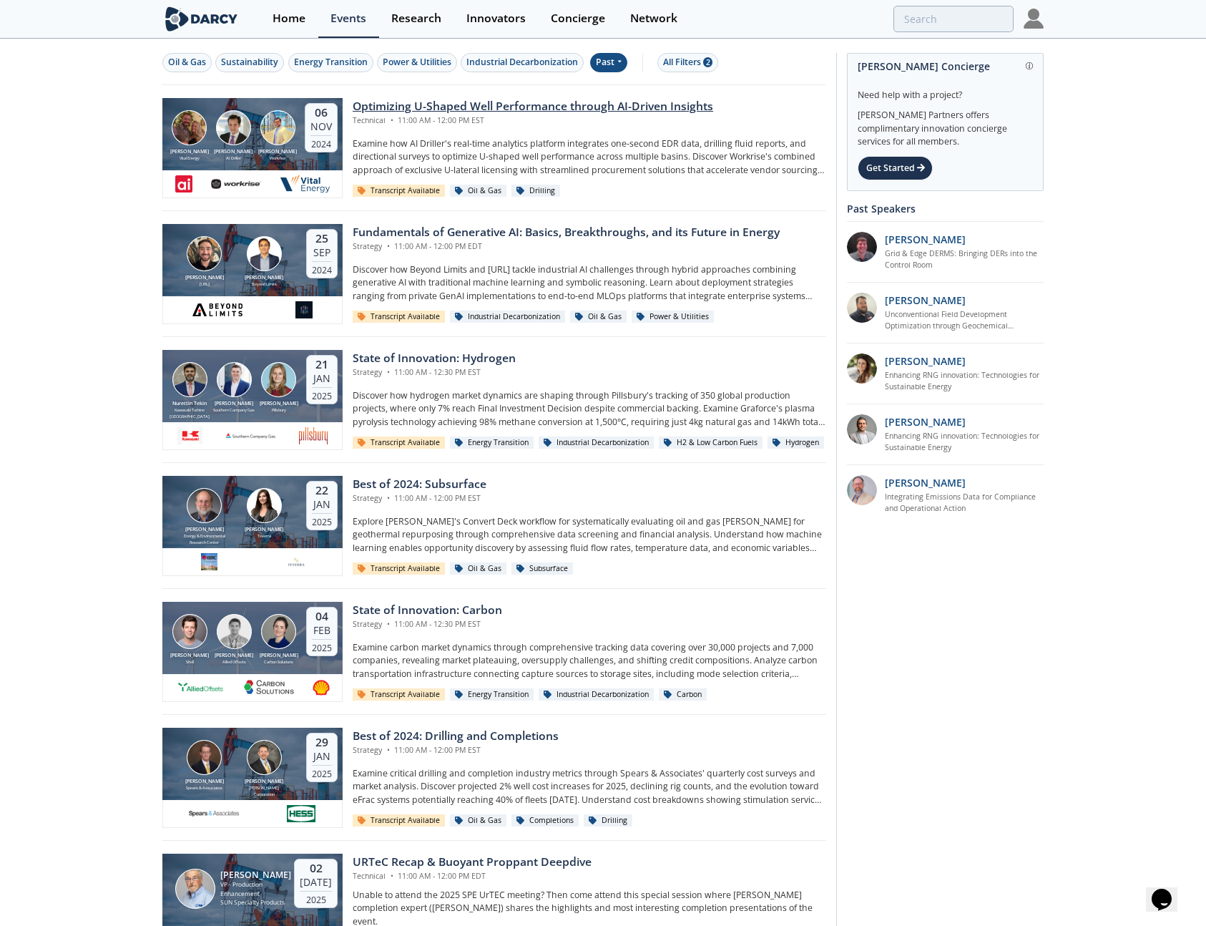
click at [643, 117] on div "Technical • 11:00 AM - 12:00 PM EST" at bounding box center [533, 120] width 361 height 11
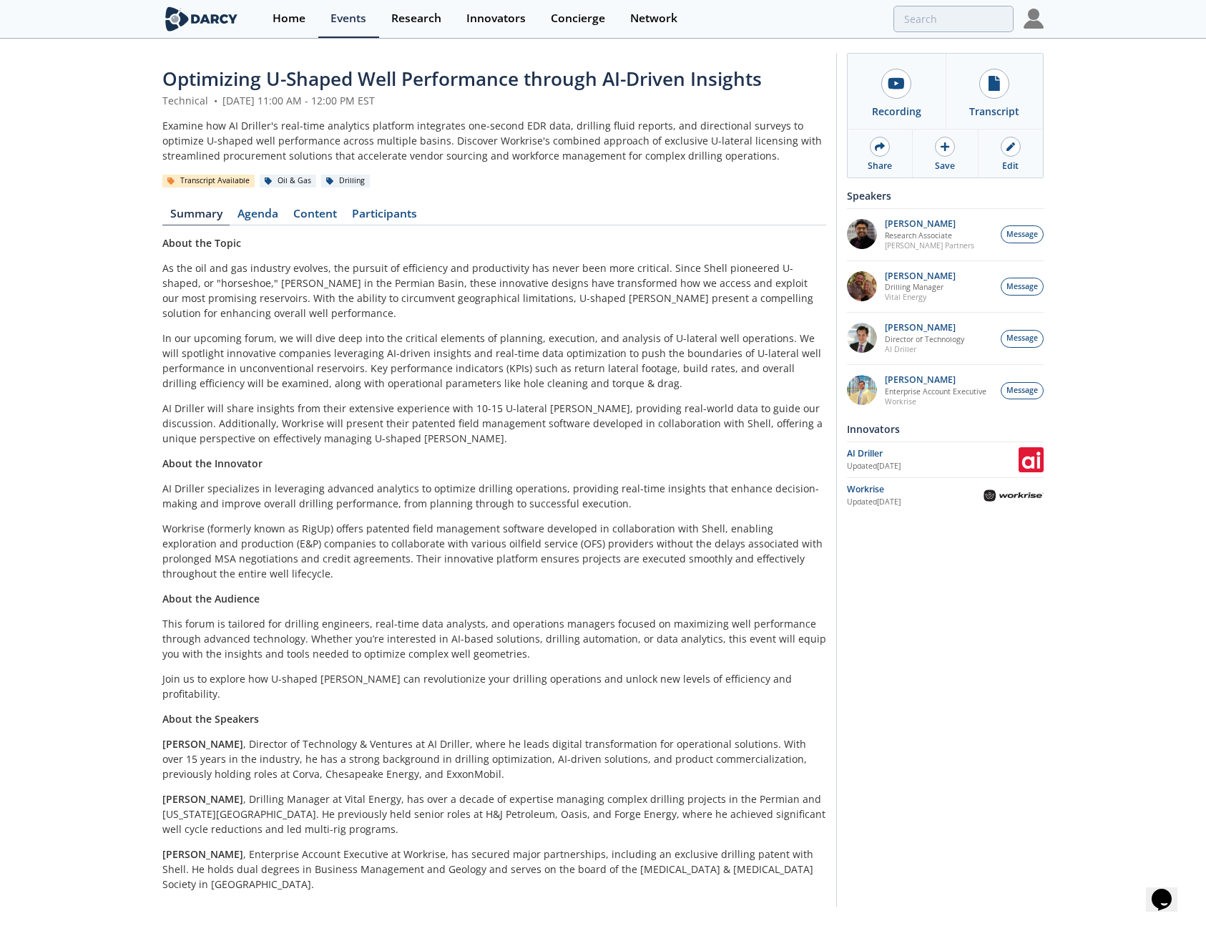
click at [712, 149] on div "Examine how AI Driller's real-time analytics platform integrates one-second EDR…" at bounding box center [494, 140] width 664 height 45
click at [330, 28] on link "Events" at bounding box center [348, 19] width 61 height 38
